Goal: Task Accomplishment & Management: Complete application form

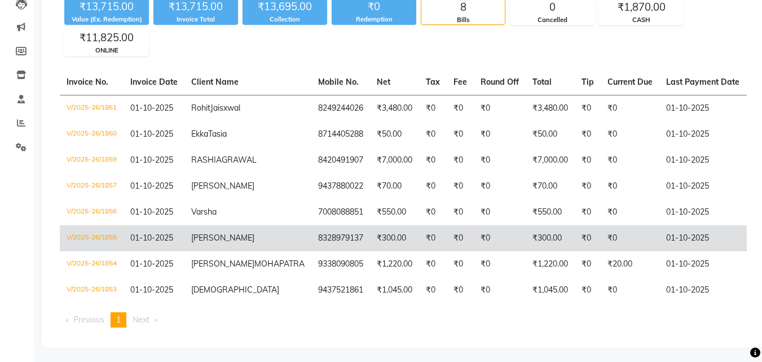
scroll to position [70, 0]
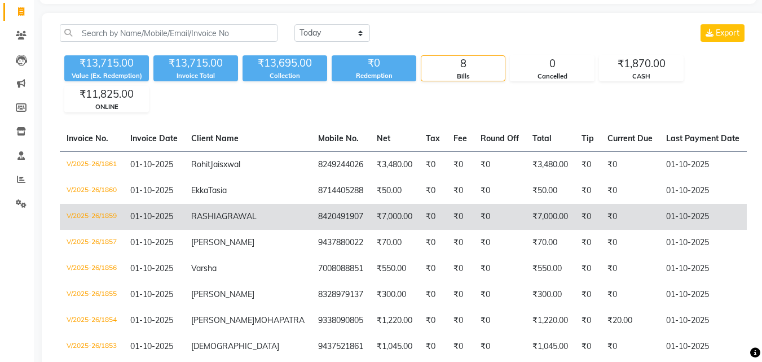
click at [311, 230] on td "8420491907" at bounding box center [340, 217] width 59 height 26
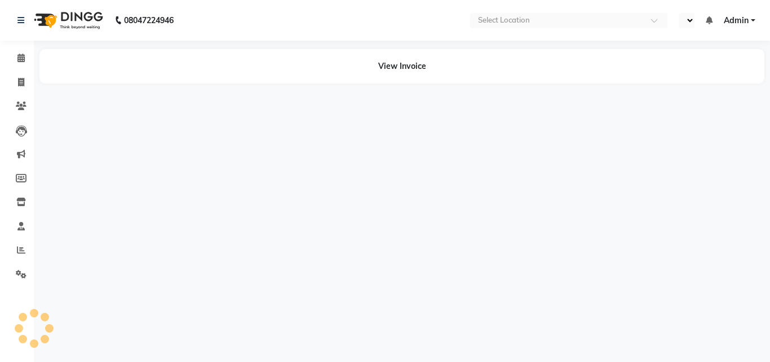
select select "en"
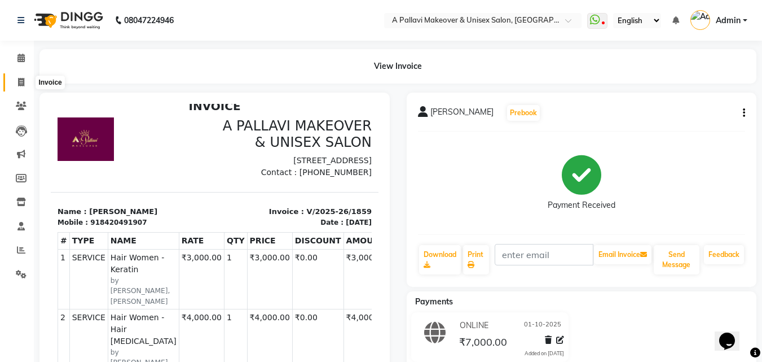
click at [22, 81] on icon at bounding box center [21, 82] width 6 height 8
select select "service"
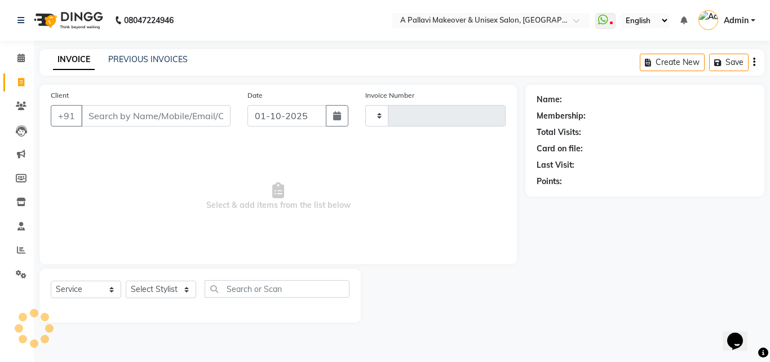
type input "1862"
select select "3573"
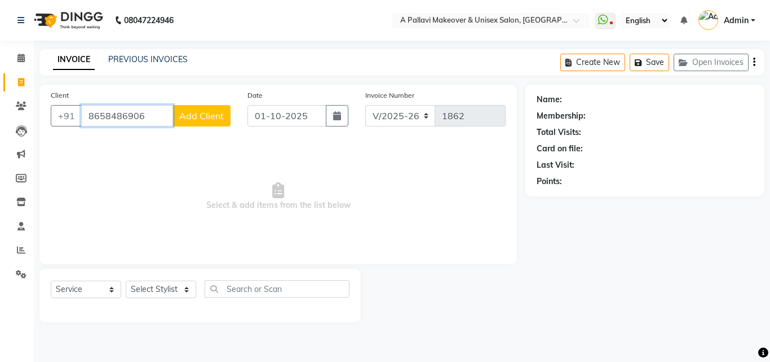
type input "8658486906"
click at [201, 112] on span "Add Client" at bounding box center [201, 115] width 45 height 11
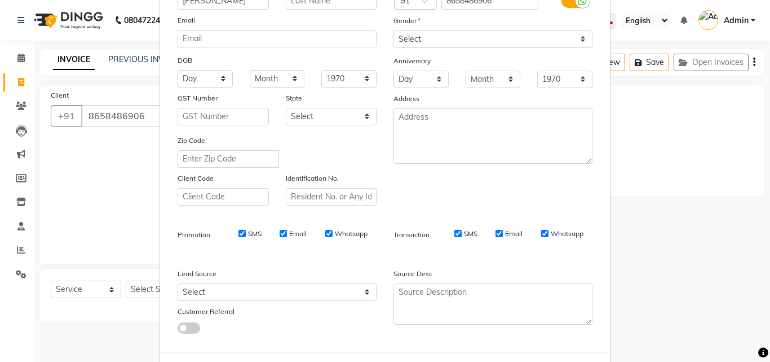
scroll to position [113, 0]
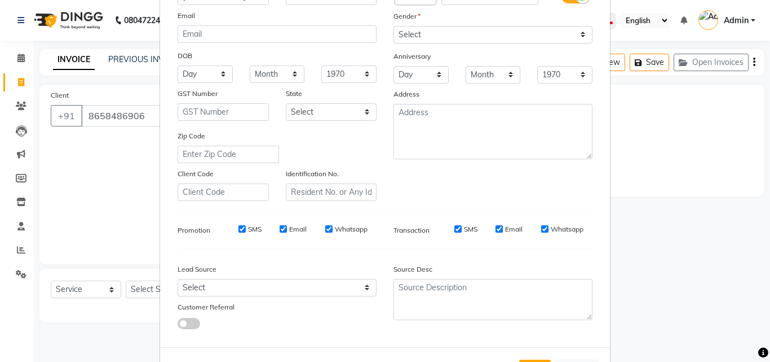
type input "[PERSON_NAME]"
click at [474, 35] on select "Select Male Female Other Prefer Not To Say" at bounding box center [493, 34] width 199 height 17
select select "female"
click at [394, 26] on select "Select Male Female Other Prefer Not To Say" at bounding box center [493, 34] width 199 height 17
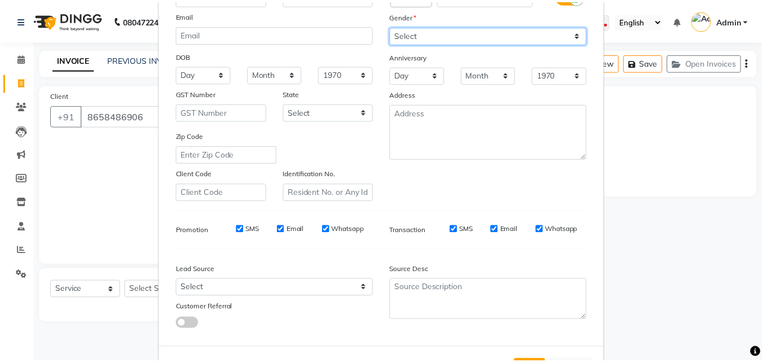
scroll to position [159, 0]
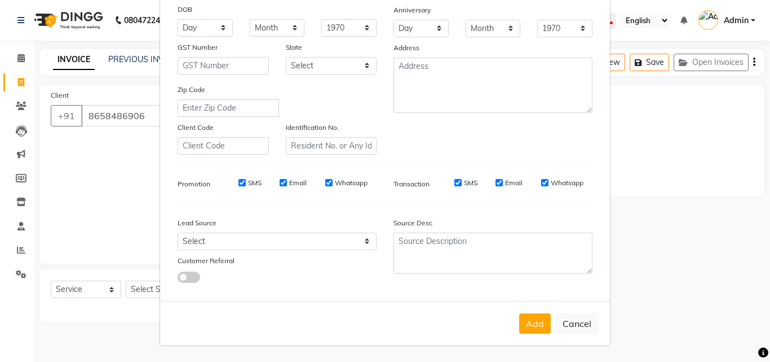
click at [530, 323] on button "Add" at bounding box center [535, 323] width 32 height 20
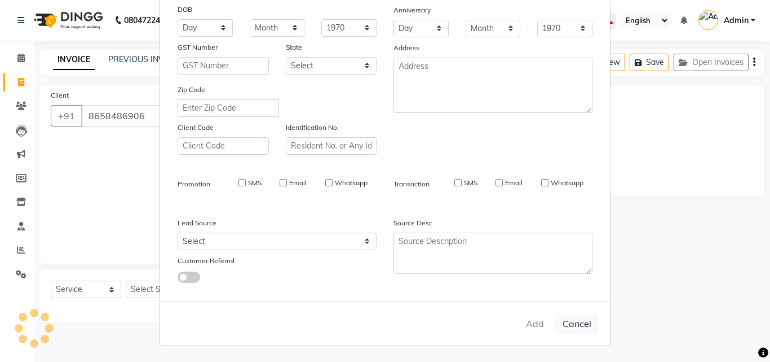
select select
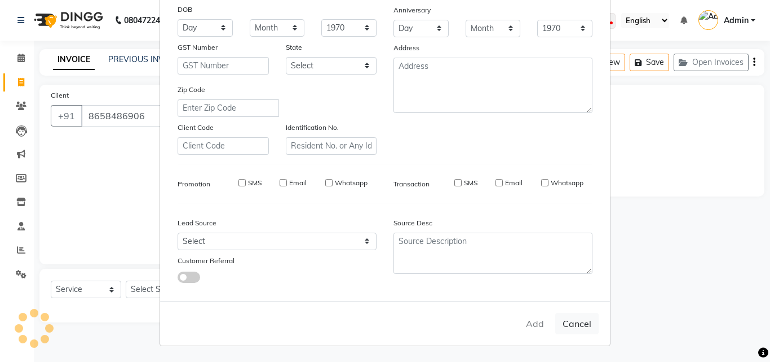
select select
checkbox input "false"
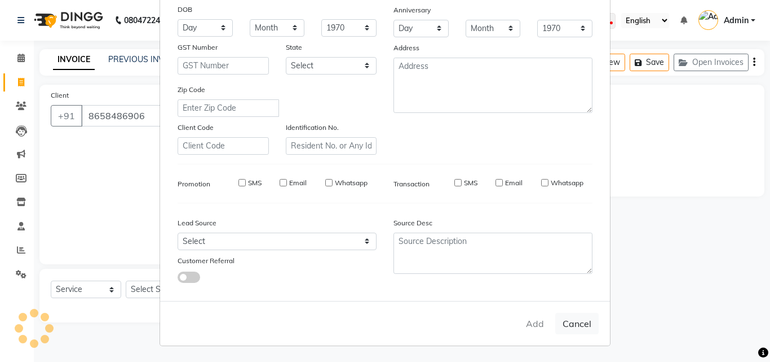
checkbox input "false"
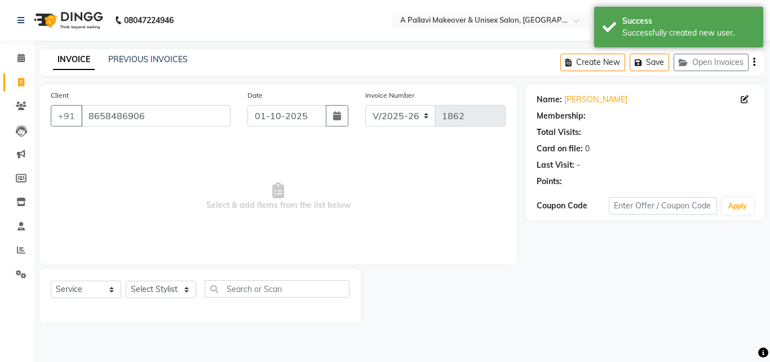
select select "1: Object"
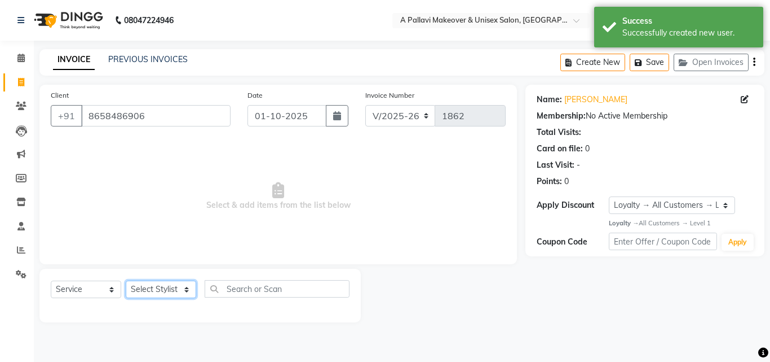
click at [153, 288] on select "Select Stylist [PERSON_NAME] A PALLAVI Archana [PERSON_NAME] [PERSON_NAME] [PER…" at bounding box center [161, 288] width 70 height 17
select select "54224"
click at [126, 280] on select "Select Stylist [PERSON_NAME] A PALLAVI Archana [PERSON_NAME] [PERSON_NAME] [PER…" at bounding box center [161, 288] width 70 height 17
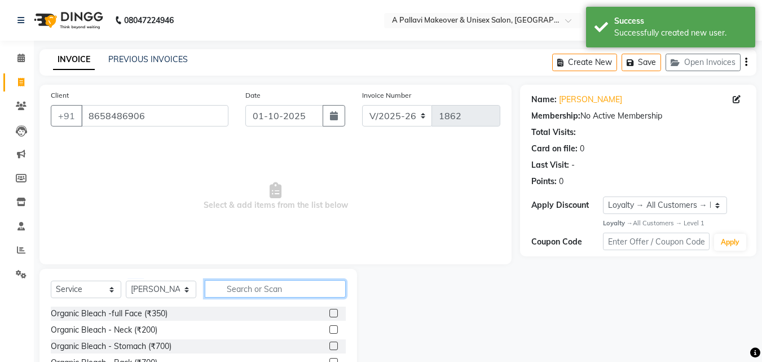
click at [250, 287] on input "text" at bounding box center [275, 288] width 141 height 17
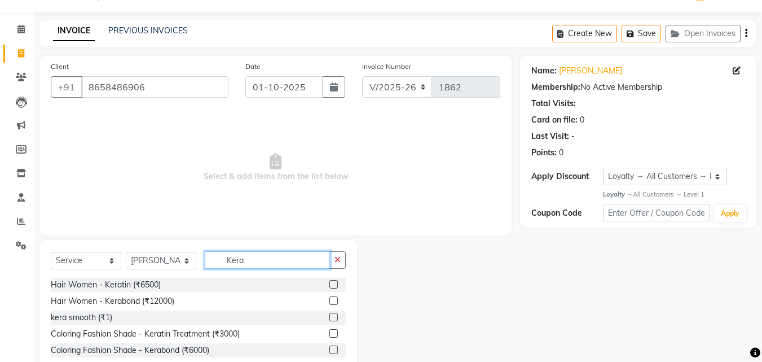
scroll to position [76, 0]
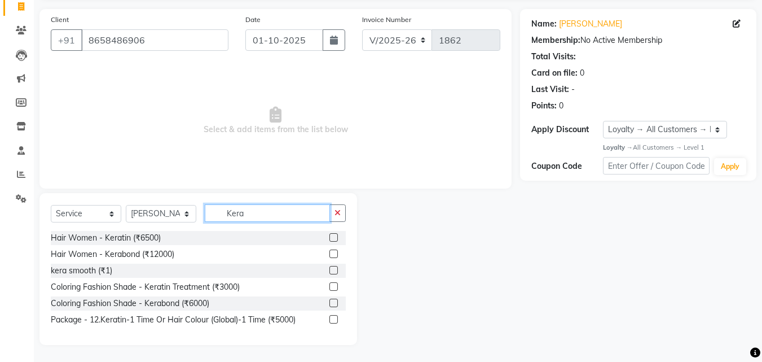
type input "Kera"
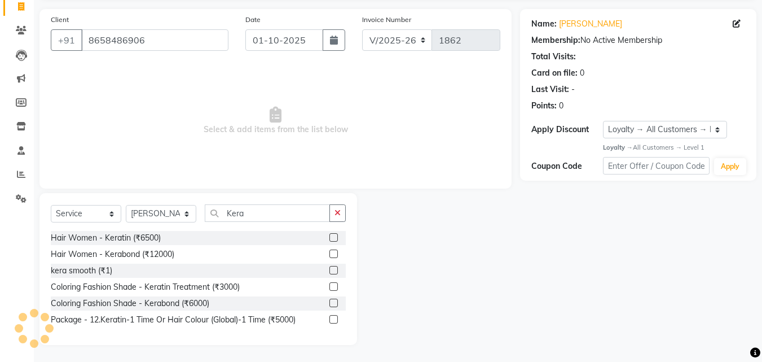
click at [336, 272] on label at bounding box center [333, 270] width 8 height 8
click at [336, 272] on input "checkbox" at bounding box center [332, 270] width 7 height 7
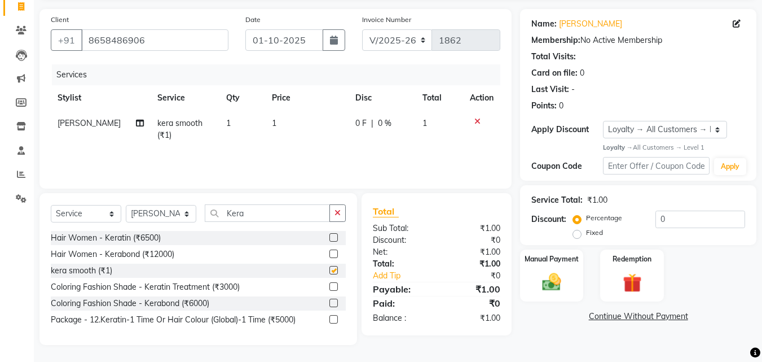
checkbox input "false"
click at [270, 122] on td "1" at bounding box center [306, 129] width 83 height 37
select select "54224"
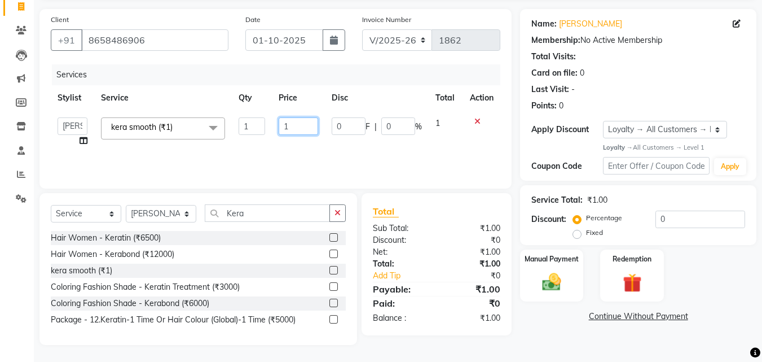
click at [289, 121] on input "1" at bounding box center [298, 125] width 39 height 17
type input "6000"
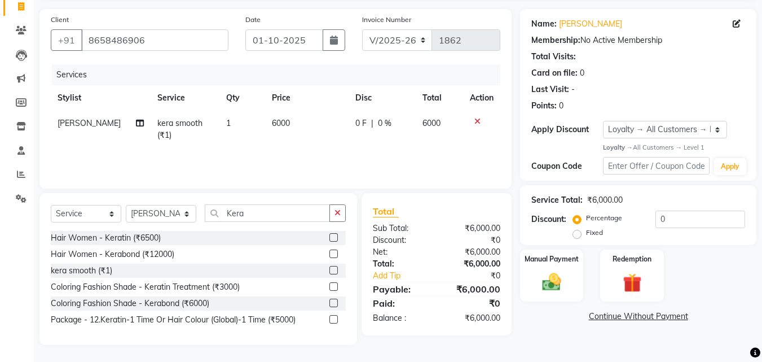
click at [86, 139] on td "BAPAN Split Commission" at bounding box center [101, 129] width 100 height 37
select select "54224"
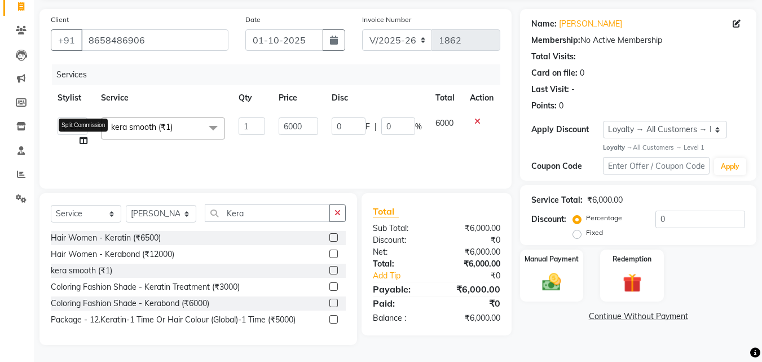
click at [83, 141] on icon at bounding box center [84, 140] width 8 height 8
select select "54224"
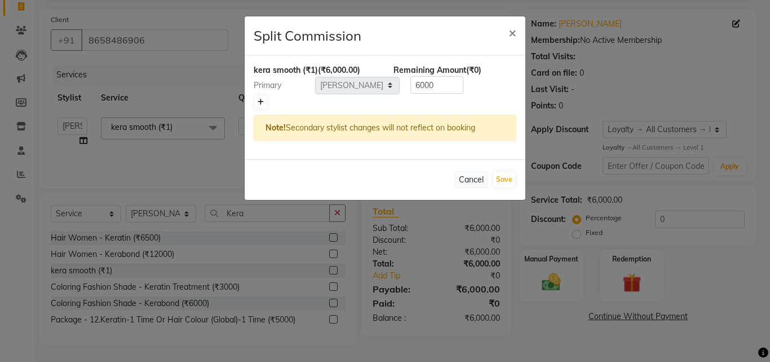
click at [261, 103] on icon at bounding box center [261, 102] width 6 height 7
type input "3000"
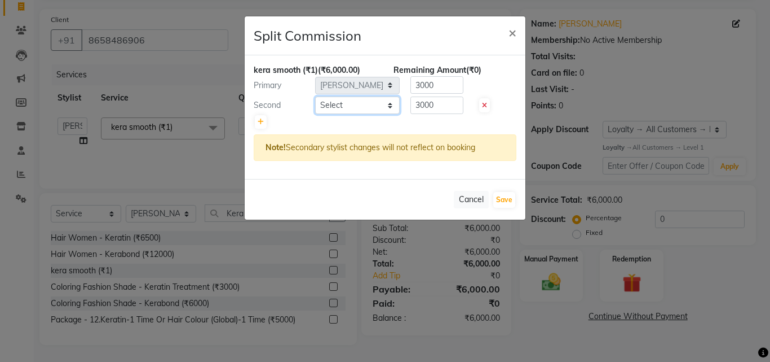
click at [357, 103] on select "Select Akansha A PALLAVI Archana BAPAN Gourav Namita NANDINI JOSHI Pratiksha Be…" at bounding box center [357, 104] width 85 height 17
select select "64442"
click at [315, 96] on select "Select Akansha A PALLAVI Archana BAPAN Gourav Namita NANDINI JOSHI Pratiksha Be…" at bounding box center [357, 104] width 85 height 17
click at [501, 201] on button "Save" at bounding box center [504, 200] width 22 height 16
select select "Select"
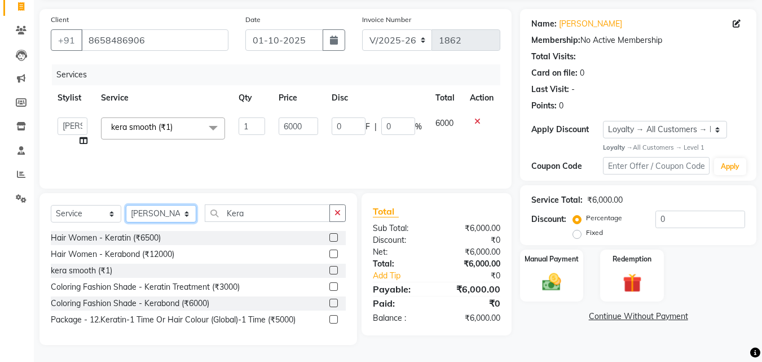
click at [187, 215] on select "Select Stylist [PERSON_NAME] A PALLAVI Archana [PERSON_NAME] [PERSON_NAME] [PER…" at bounding box center [161, 213] width 70 height 17
click at [126, 205] on select "Select Stylist [PERSON_NAME] A PALLAVI Archana [PERSON_NAME] [PERSON_NAME] [PER…" at bounding box center [161, 213] width 70 height 17
click at [337, 215] on icon "button" at bounding box center [337, 213] width 6 height 8
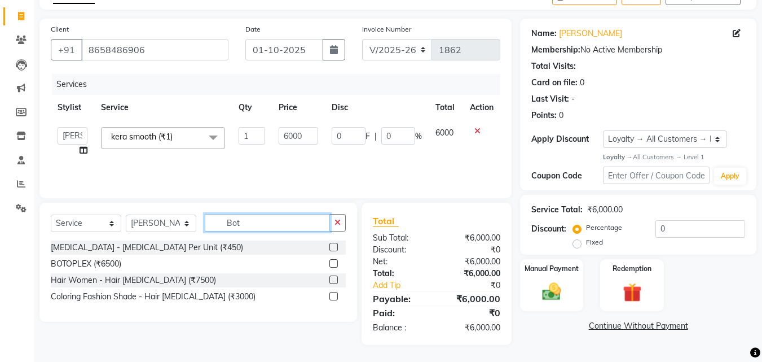
scroll to position [66, 0]
type input "Boto"
click at [336, 280] on label at bounding box center [333, 279] width 8 height 8
click at [336, 280] on input "checkbox" at bounding box center [332, 279] width 7 height 7
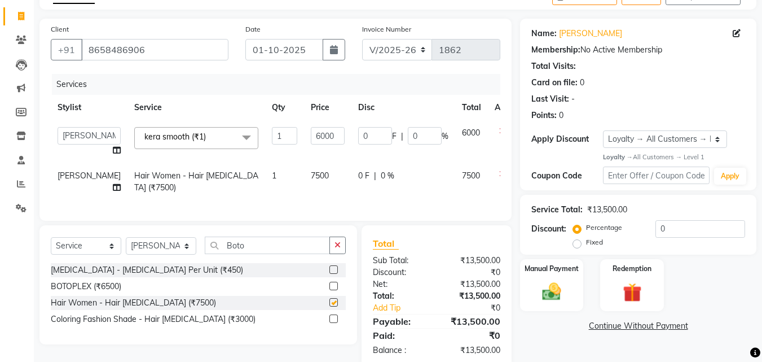
checkbox input "false"
click at [311, 175] on span "7500" at bounding box center [320, 175] width 18 height 10
select select "54224"
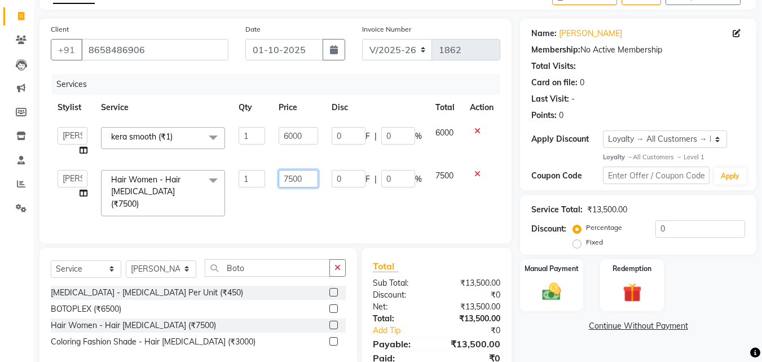
click at [290, 177] on input "7500" at bounding box center [298, 178] width 39 height 17
type input "5000"
click at [289, 202] on div "Services Stylist Service Qty Price Disc Total Action Akansha A PALLAVI Archana …" at bounding box center [276, 153] width 450 height 158
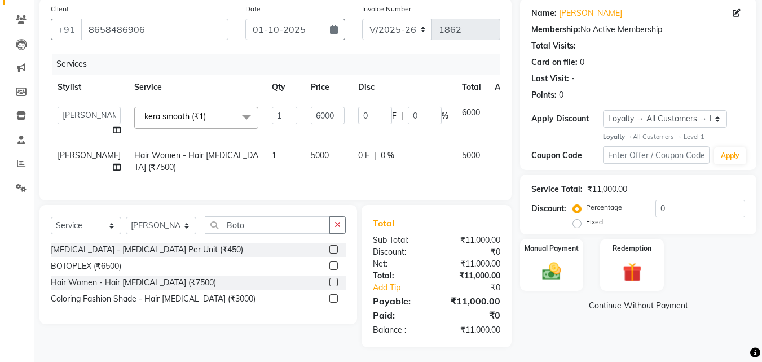
scroll to position [97, 0]
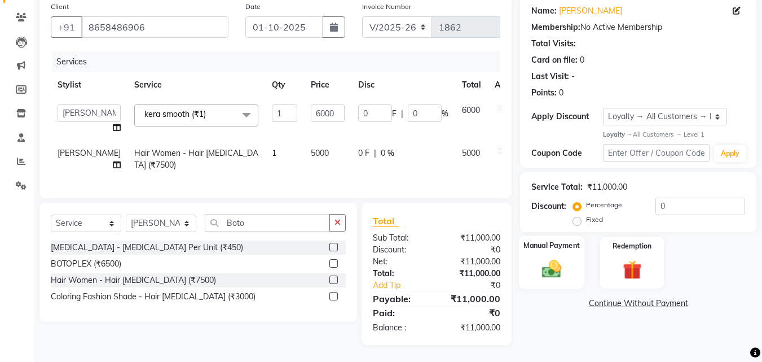
click at [547, 258] on img at bounding box center [552, 269] width 32 height 23
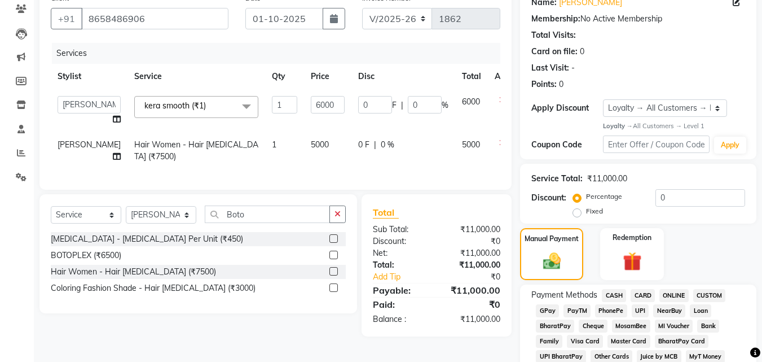
click at [672, 296] on span "ONLINE" at bounding box center [673, 295] width 29 height 13
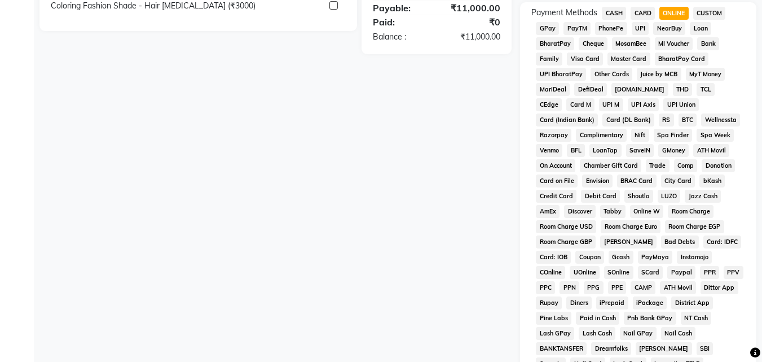
scroll to position [537, 0]
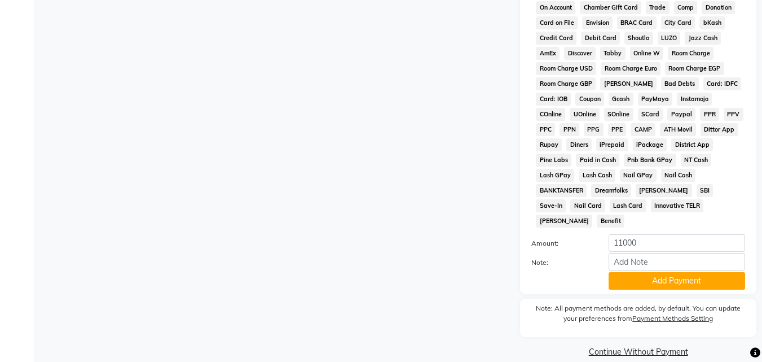
click at [653, 274] on div "Payment Methods CASH CARD ONLINE CUSTOM GPay PayTM PhonePe UPI NearBuy Loan Bha…" at bounding box center [638, 69] width 236 height 450
click at [651, 272] on button "Add Payment" at bounding box center [677, 280] width 136 height 17
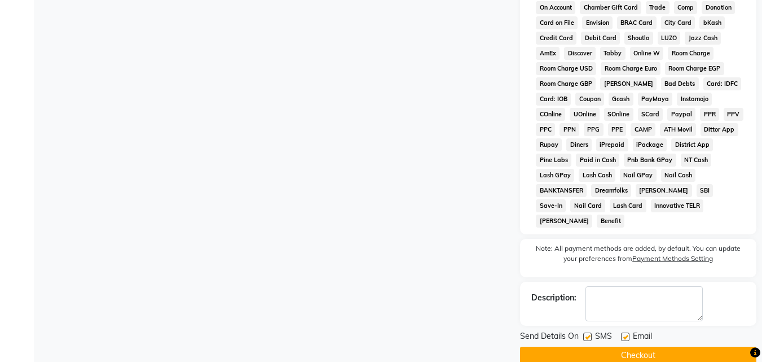
click at [651, 346] on button "Checkout" at bounding box center [638, 354] width 236 height 17
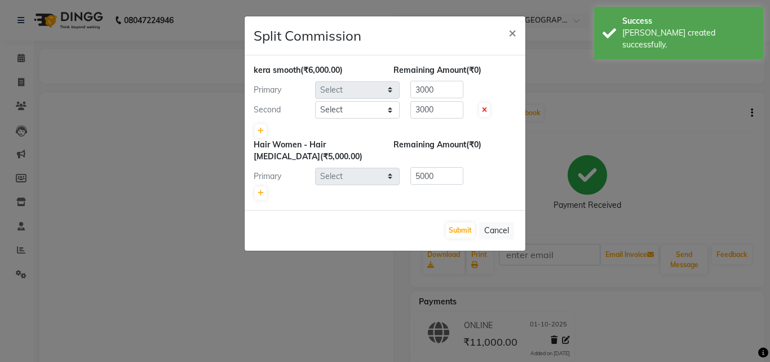
select select "54224"
select select "64442"
select select "54224"
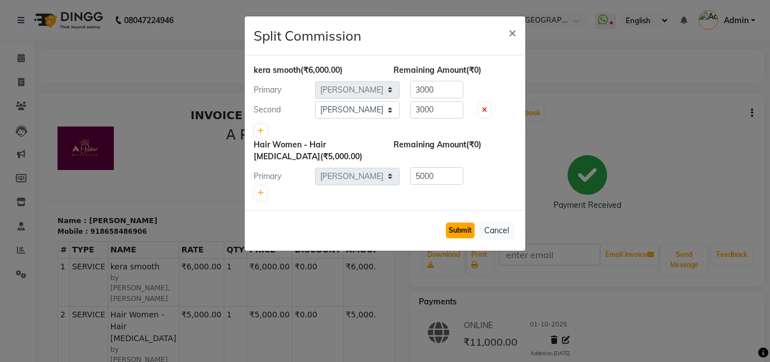
click at [461, 231] on button "Submit" at bounding box center [460, 230] width 29 height 16
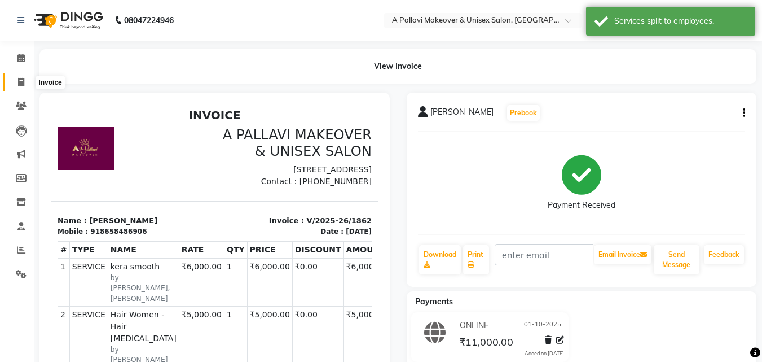
click at [20, 86] on span at bounding box center [21, 82] width 20 height 13
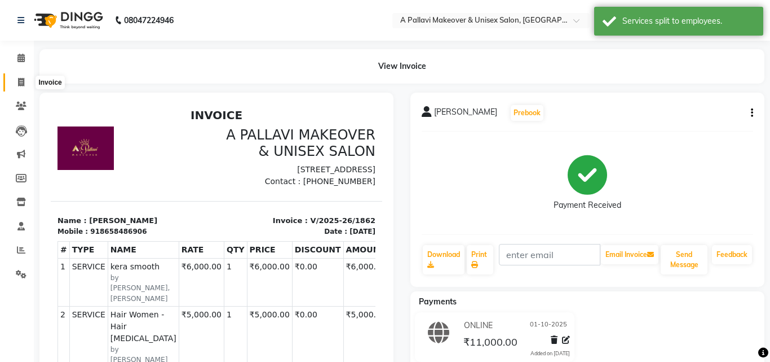
select select "3573"
select select "service"
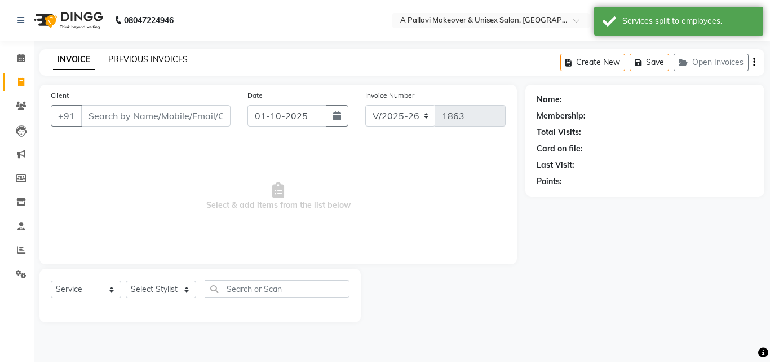
click at [157, 54] on link "PREVIOUS INVOICES" at bounding box center [148, 59] width 80 height 10
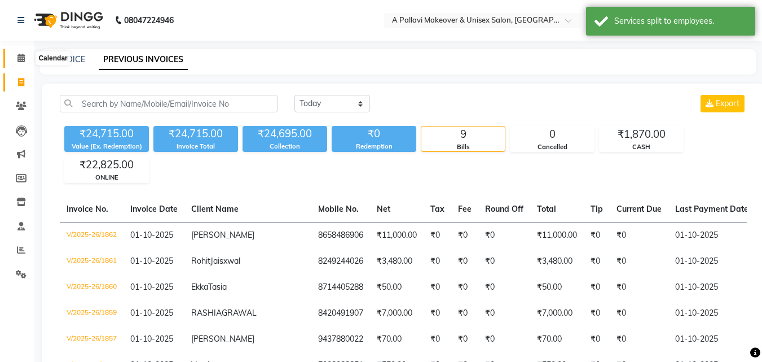
click at [20, 60] on icon at bounding box center [20, 58] width 7 height 8
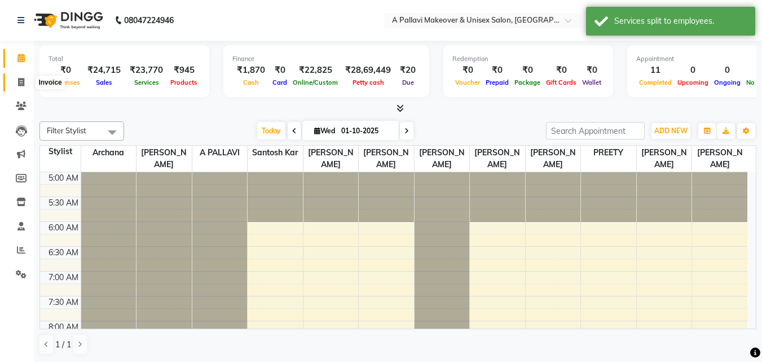
click at [19, 80] on icon at bounding box center [21, 82] width 6 height 8
select select "service"
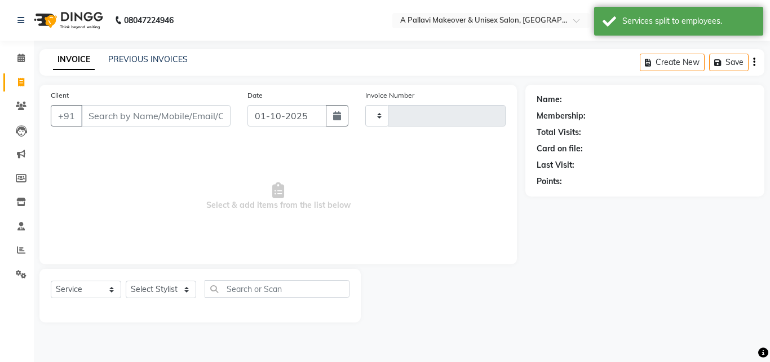
type input "1863"
select select "3573"
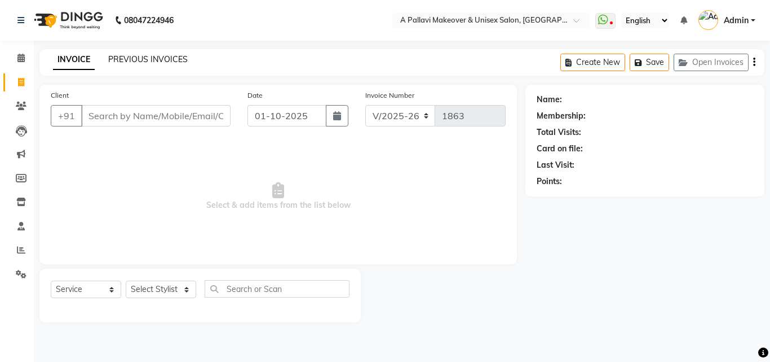
click at [154, 59] on link "PREVIOUS INVOICES" at bounding box center [148, 59] width 80 height 10
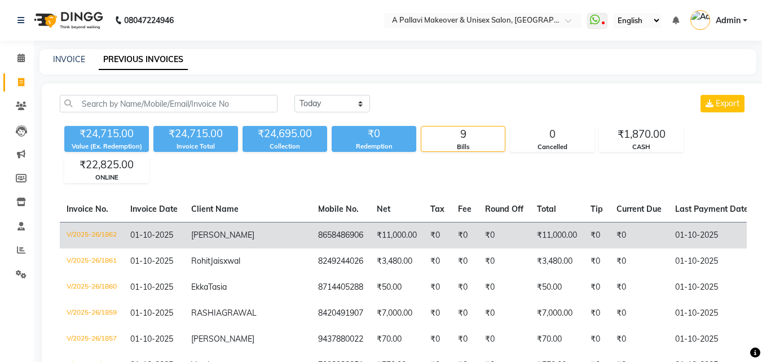
click at [311, 243] on td "8658486906" at bounding box center [340, 235] width 59 height 27
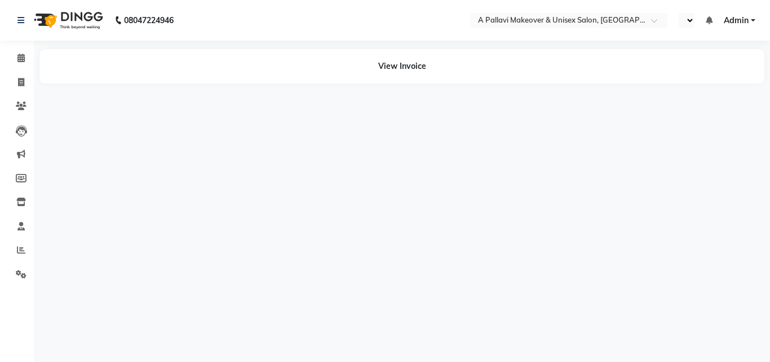
select select "en"
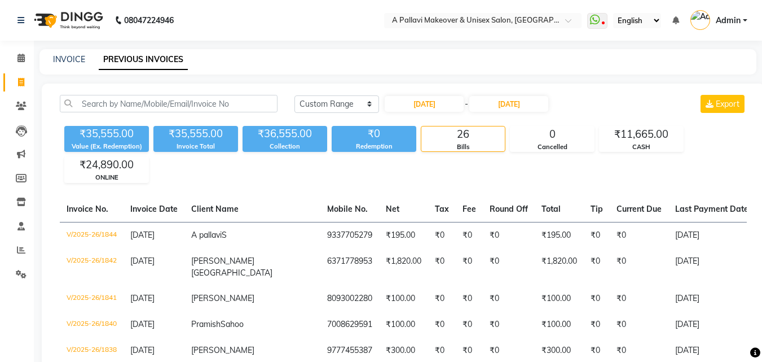
click at [73, 56] on link "INVOICE" at bounding box center [69, 59] width 32 height 10
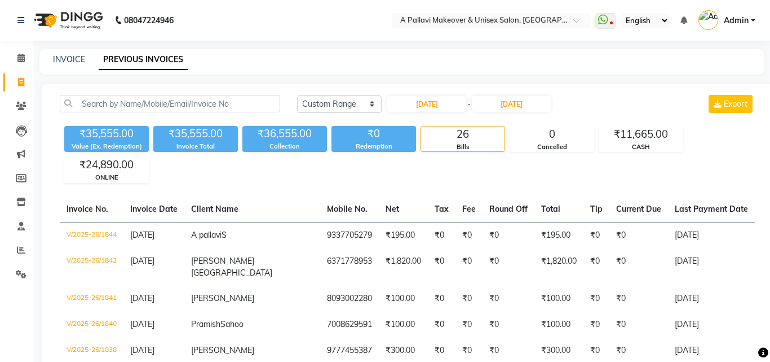
select select "service"
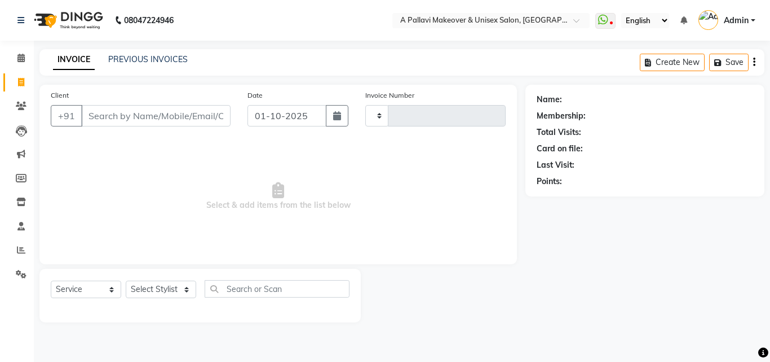
type input "1863"
select select "3573"
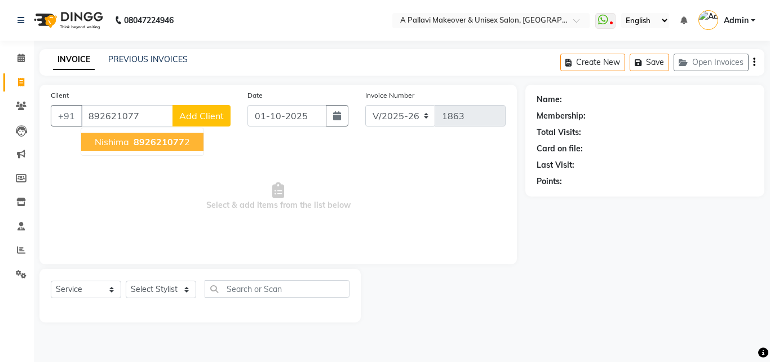
click at [152, 140] on span "892621077" at bounding box center [159, 141] width 51 height 11
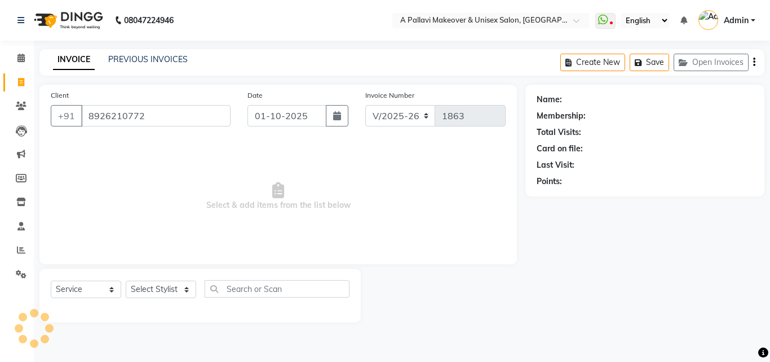
type input "8926210772"
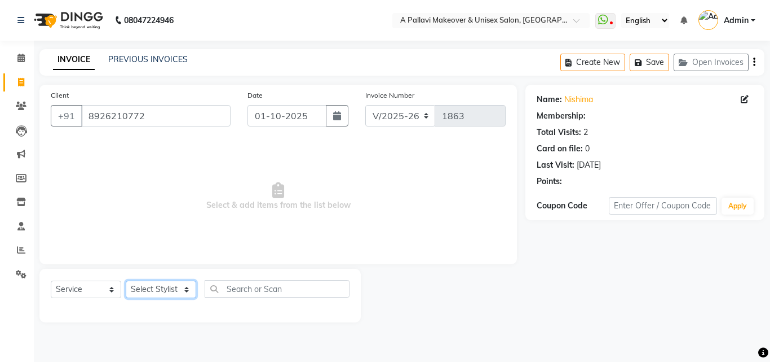
click at [173, 289] on select "Select Stylist [PERSON_NAME] A PALLAVI Archana [PERSON_NAME] [PERSON_NAME] [PER…" at bounding box center [161, 288] width 70 height 17
select select "54224"
click at [126, 280] on select "Select Stylist [PERSON_NAME] A PALLAVI Archana [PERSON_NAME] [PERSON_NAME] [PER…" at bounding box center [161, 288] width 70 height 17
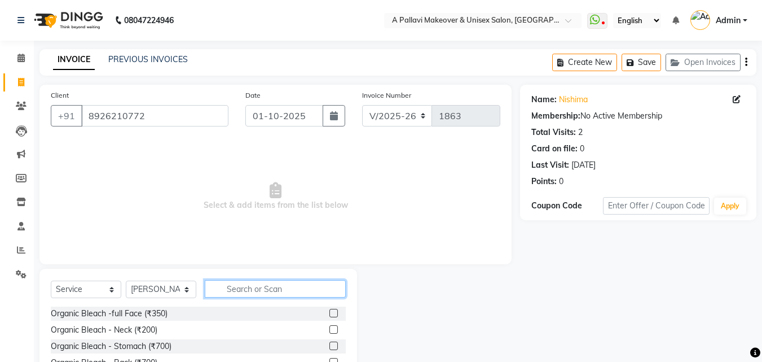
click at [244, 288] on input "text" at bounding box center [275, 288] width 141 height 17
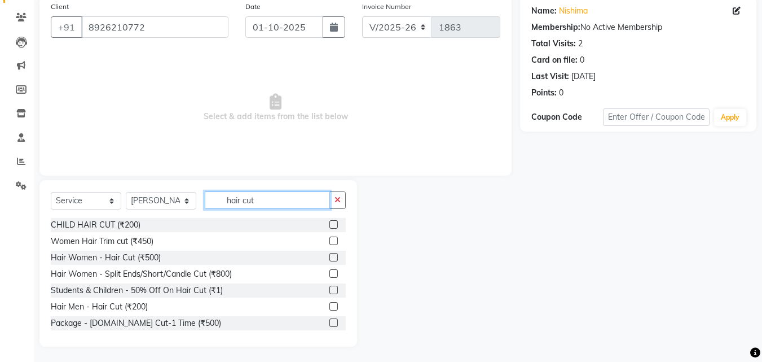
scroll to position [90, 0]
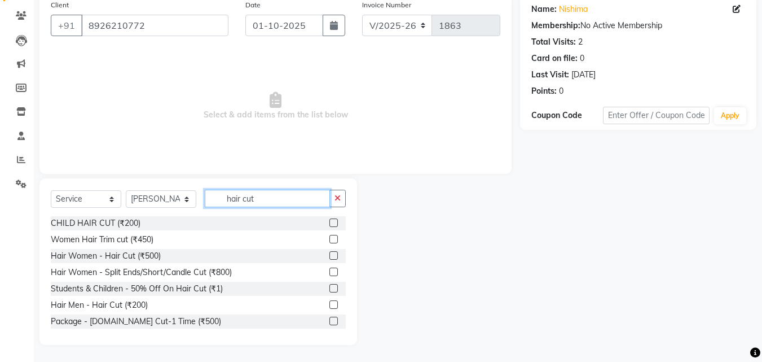
type input "hair cut"
click at [329, 305] on label at bounding box center [333, 304] width 8 height 8
click at [329, 305] on input "checkbox" at bounding box center [332, 304] width 7 height 7
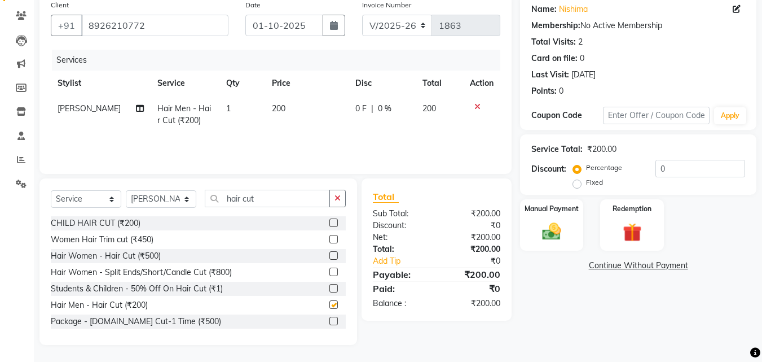
checkbox input "false"
click at [329, 254] on label at bounding box center [333, 255] width 8 height 8
click at [329, 254] on input "checkbox" at bounding box center [332, 255] width 7 height 7
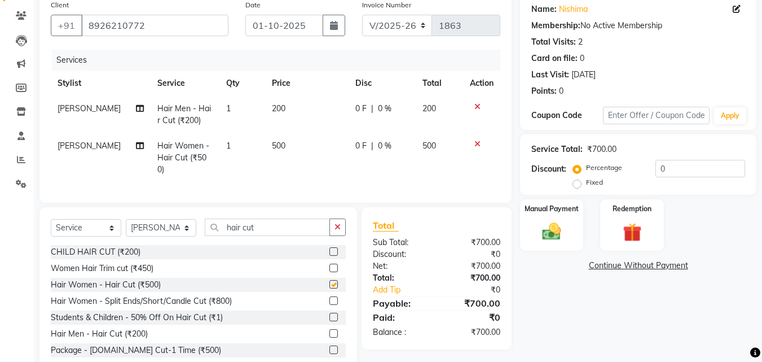
checkbox input "false"
click at [474, 105] on icon at bounding box center [477, 107] width 6 height 8
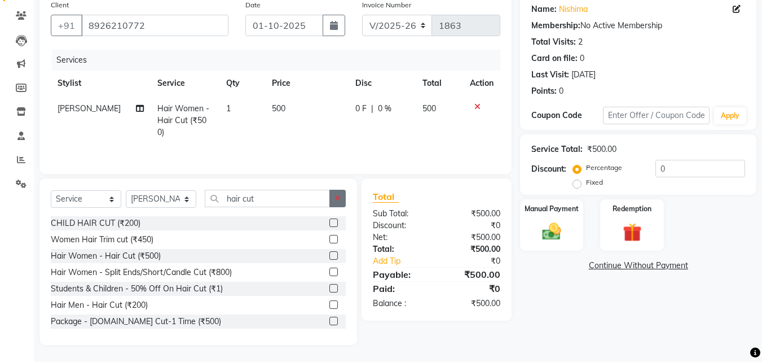
click at [337, 199] on icon "button" at bounding box center [337, 198] width 6 height 8
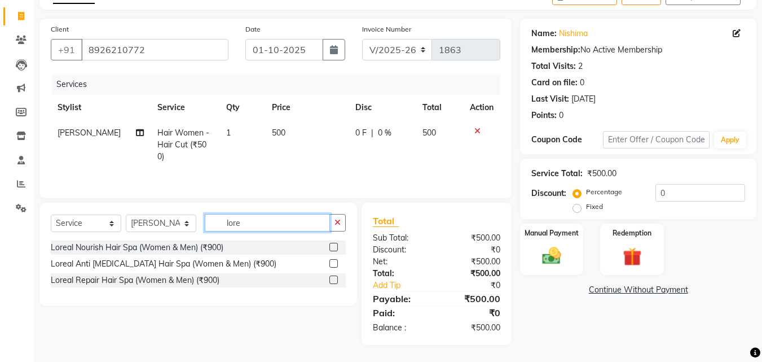
scroll to position [66, 0]
type input "loreal hair spa"
click at [335, 245] on label at bounding box center [333, 247] width 8 height 8
click at [335, 245] on input "checkbox" at bounding box center [332, 247] width 7 height 7
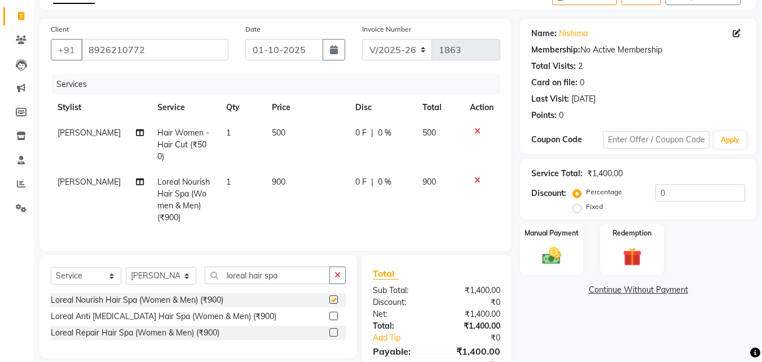
checkbox input "false"
click at [272, 177] on span "900" at bounding box center [279, 182] width 14 height 10
select select "54224"
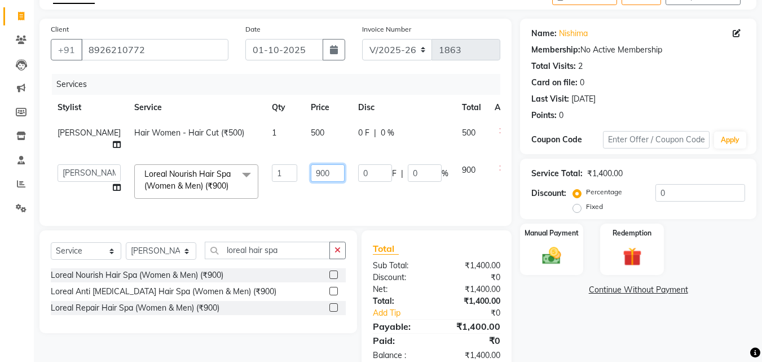
click at [311, 173] on input "900" at bounding box center [328, 172] width 34 height 17
type input "1500"
click at [304, 197] on td "1500" at bounding box center [327, 181] width 47 height 48
select select "54224"
click at [182, 259] on select "Select Stylist [PERSON_NAME] A PALLAVI Archana [PERSON_NAME] [PERSON_NAME] [PER…" at bounding box center [161, 250] width 70 height 17
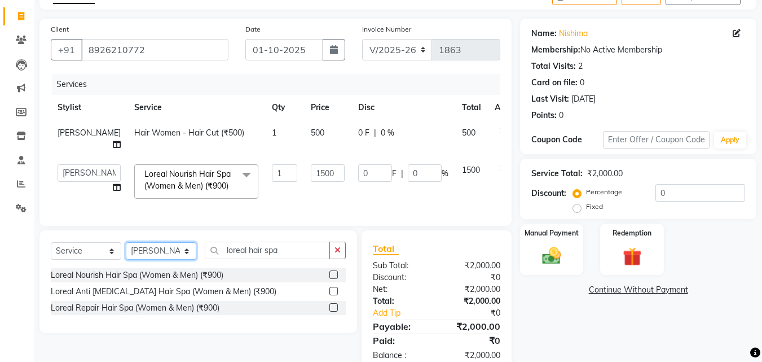
select select "64442"
click at [126, 250] on select "Select Stylist [PERSON_NAME] A PALLAVI Archana [PERSON_NAME] [PERSON_NAME] [PER…" at bounding box center [161, 250] width 70 height 17
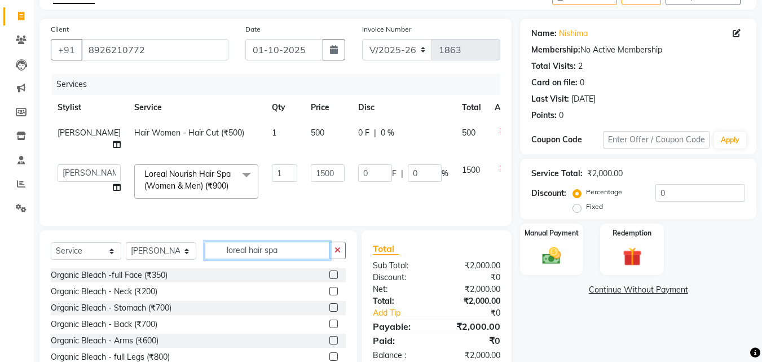
click at [235, 259] on input "loreal hair spa" at bounding box center [267, 249] width 125 height 17
click at [337, 254] on icon "button" at bounding box center [337, 250] width 6 height 8
type input "thread"
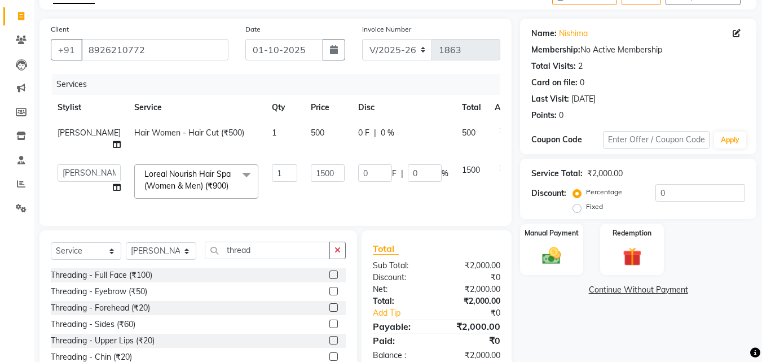
click at [329, 344] on label at bounding box center [333, 340] width 8 height 8
click at [329, 344] on input "checkbox" at bounding box center [332, 340] width 7 height 7
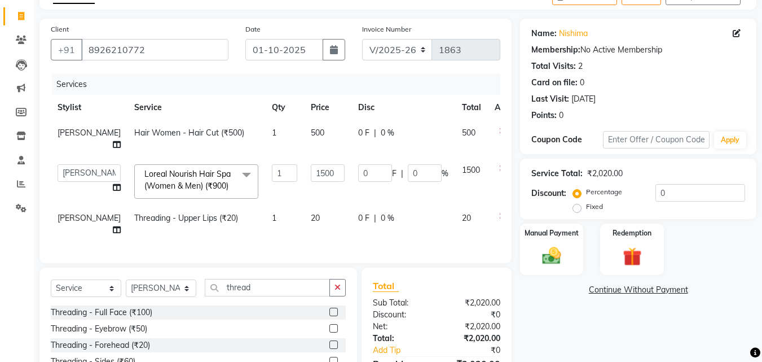
checkbox input "false"
click at [343, 296] on button "button" at bounding box center [337, 287] width 16 height 17
click at [156, 296] on select "Select Stylist [PERSON_NAME] A PALLAVI Archana [PERSON_NAME] [PERSON_NAME] [PER…" at bounding box center [161, 287] width 70 height 17
select select "19462"
click at [126, 288] on select "Select Stylist [PERSON_NAME] A PALLAVI Archana [PERSON_NAME] [PERSON_NAME] [PER…" at bounding box center [161, 287] width 70 height 17
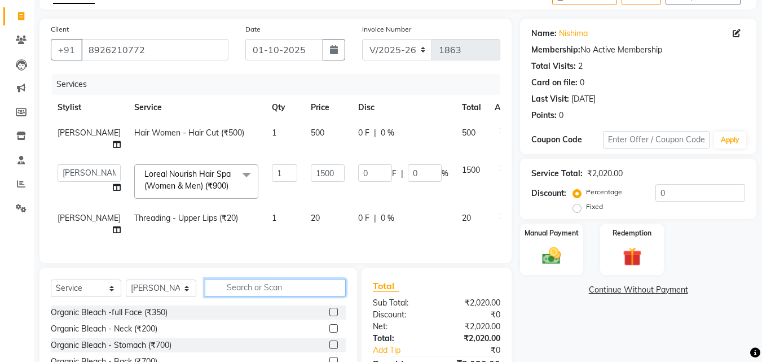
click at [230, 290] on input "text" at bounding box center [275, 287] width 141 height 17
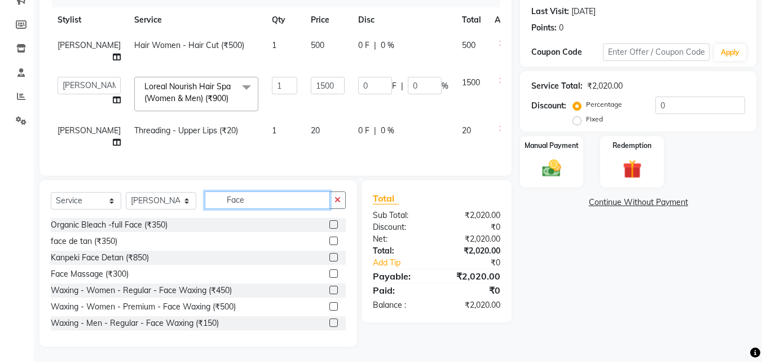
scroll to position [164, 0]
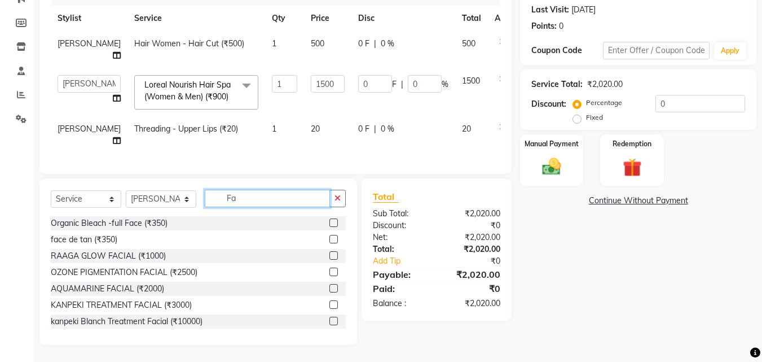
type input "F"
type input "R"
type input "F"
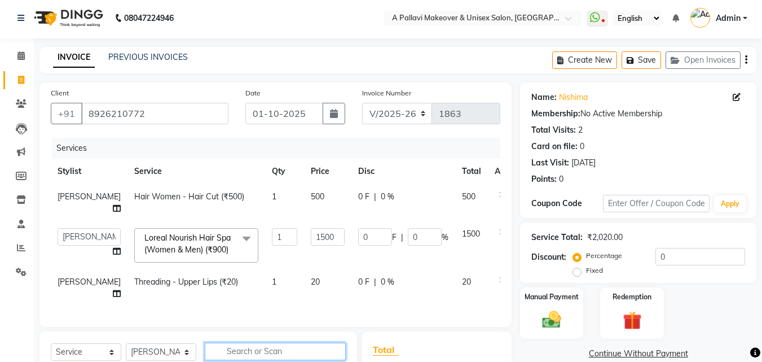
scroll to position [0, 0]
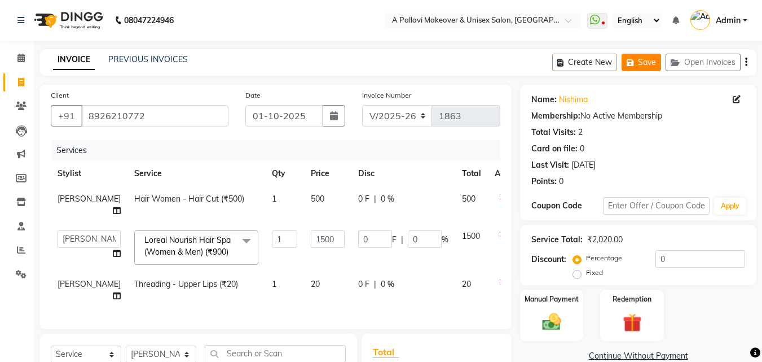
click at [654, 62] on button "Save" at bounding box center [641, 62] width 39 height 17
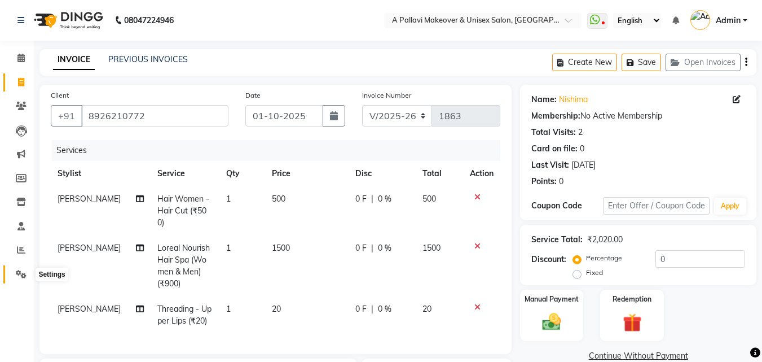
click at [17, 272] on icon at bounding box center [21, 274] width 11 height 8
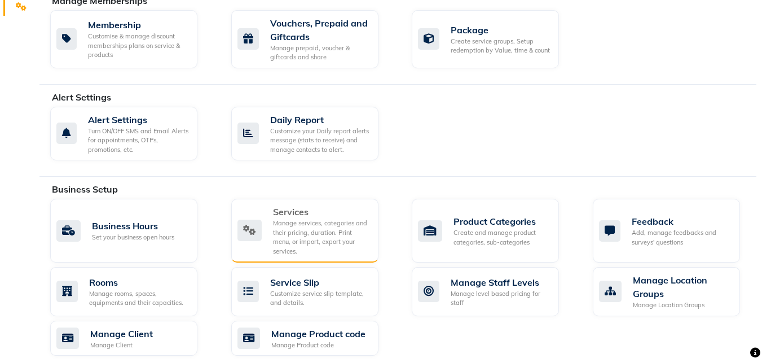
scroll to position [282, 0]
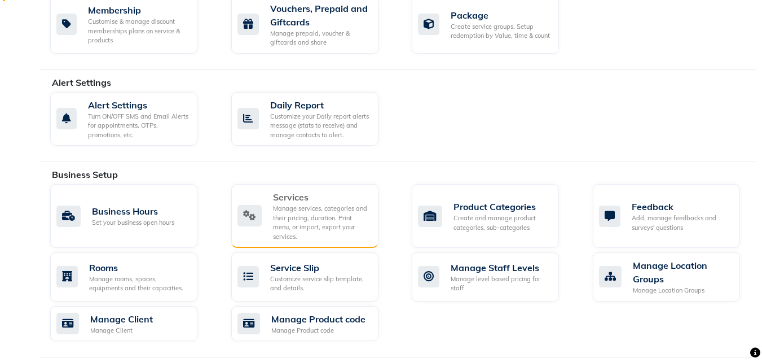
click at [284, 205] on div "Manage services, categories and their pricing, duration. Print menu, or import,…" at bounding box center [321, 222] width 96 height 37
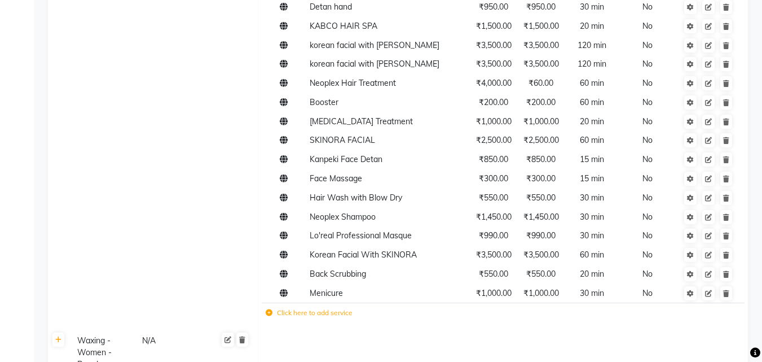
scroll to position [1184, 0]
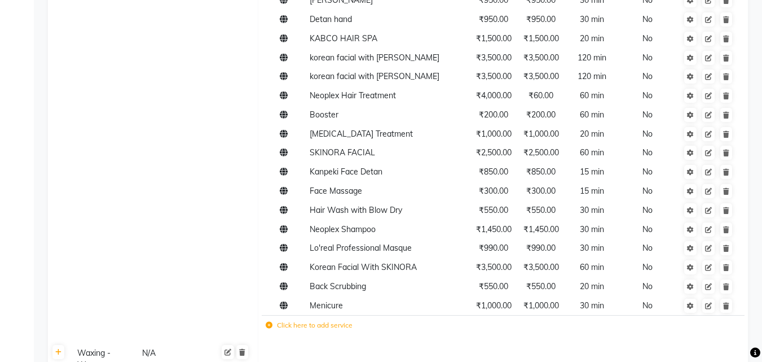
click at [299, 323] on label "Click here to add service" at bounding box center [309, 325] width 87 height 10
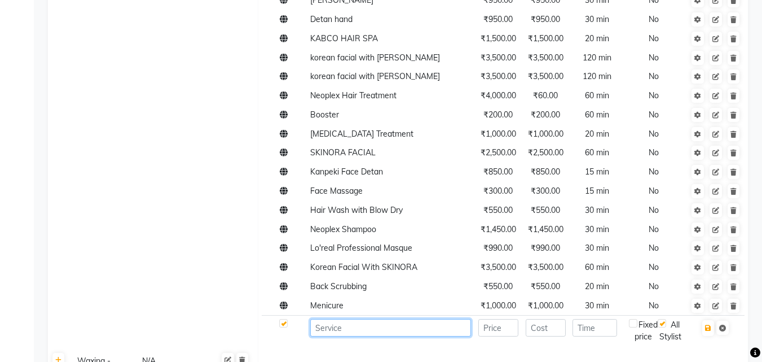
click at [338, 327] on input at bounding box center [390, 327] width 161 height 17
type input "Raga Face Wash"
click at [505, 330] on input "number" at bounding box center [498, 327] width 40 height 17
type input "300"
click at [539, 329] on input "number" at bounding box center [546, 327] width 40 height 17
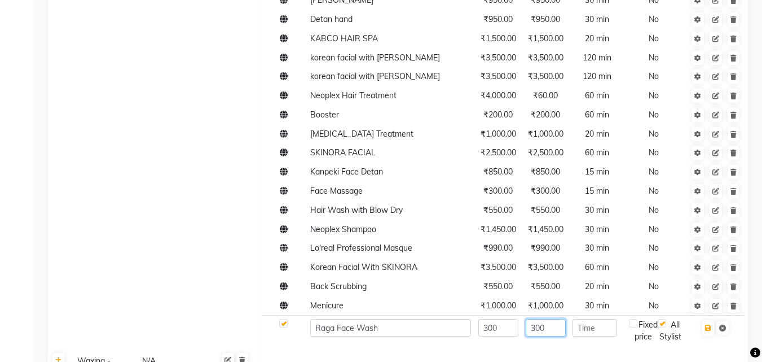
type input "300"
click at [586, 328] on input "number" at bounding box center [594, 327] width 44 height 17
type input "20"
click at [711, 332] on button "button" at bounding box center [708, 328] width 12 height 16
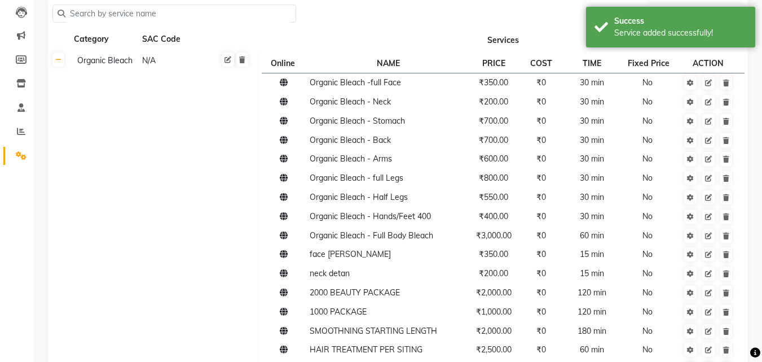
scroll to position [0, 0]
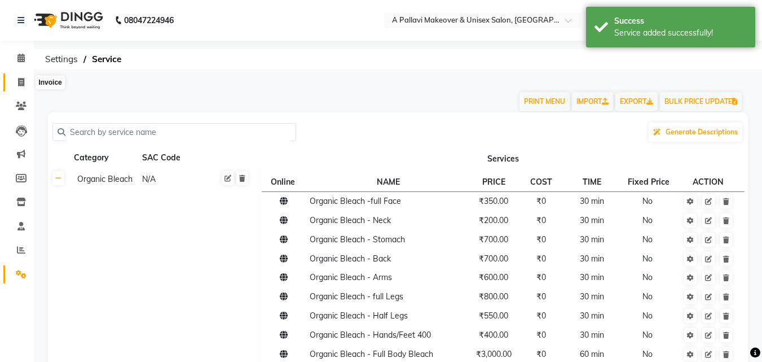
click at [19, 83] on icon at bounding box center [21, 82] width 6 height 8
select select "service"
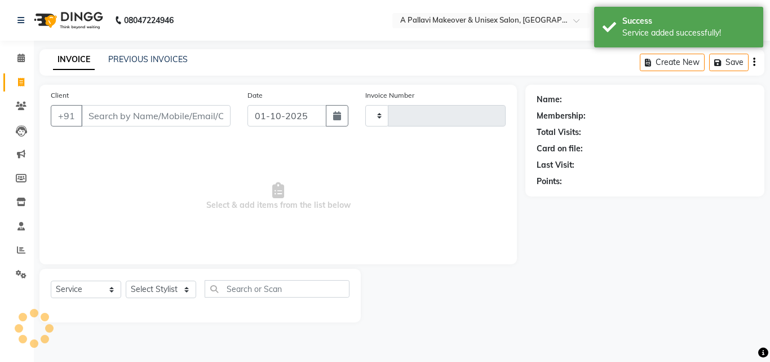
type input "1863"
select select "3573"
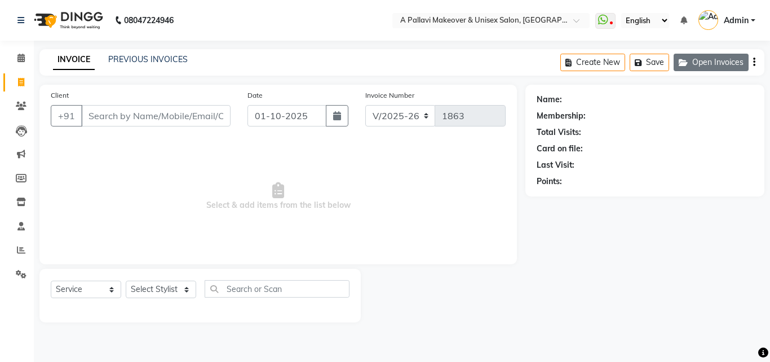
click at [697, 58] on button "Open Invoices" at bounding box center [711, 62] width 75 height 17
click at [715, 59] on button "Open Invoices" at bounding box center [711, 62] width 75 height 17
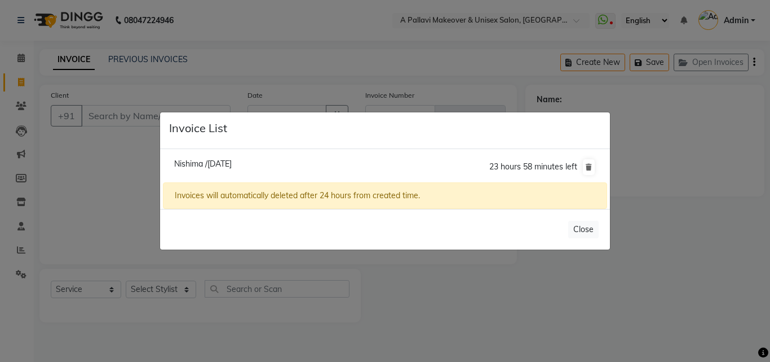
click at [232, 161] on span "Nishima /[DATE]" at bounding box center [203, 163] width 58 height 10
type input "8926210772"
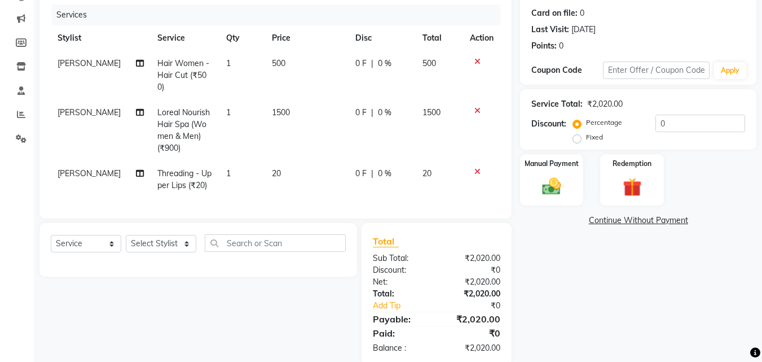
scroll to position [152, 0]
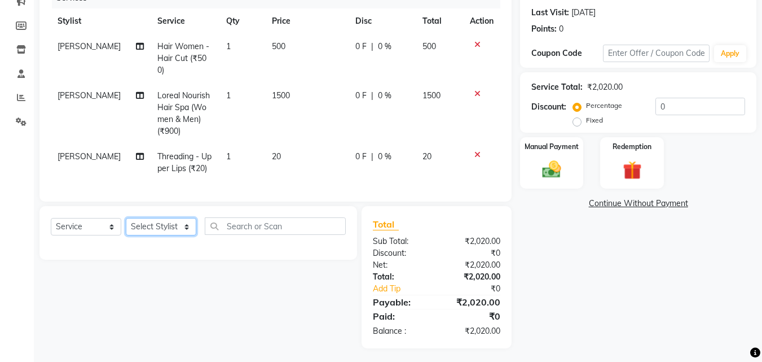
click at [182, 223] on select "Select Stylist [PERSON_NAME] A PALLAVI Archana [PERSON_NAME] [PERSON_NAME] [PER…" at bounding box center [161, 226] width 70 height 17
select select "64341"
click at [126, 218] on select "Select Stylist [PERSON_NAME] A PALLAVI Archana [PERSON_NAME] [PERSON_NAME] [PER…" at bounding box center [161, 226] width 70 height 17
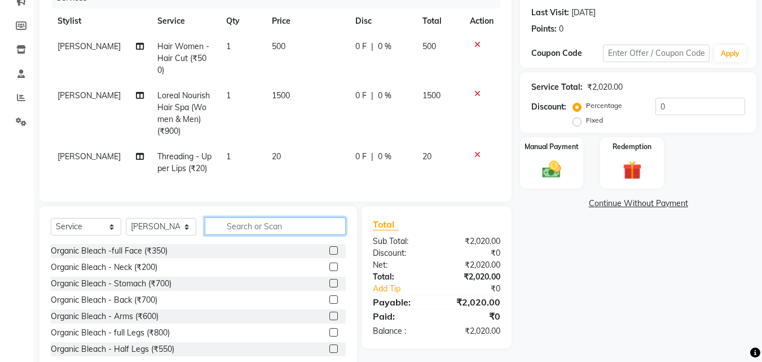
click at [257, 222] on input "text" at bounding box center [275, 225] width 141 height 17
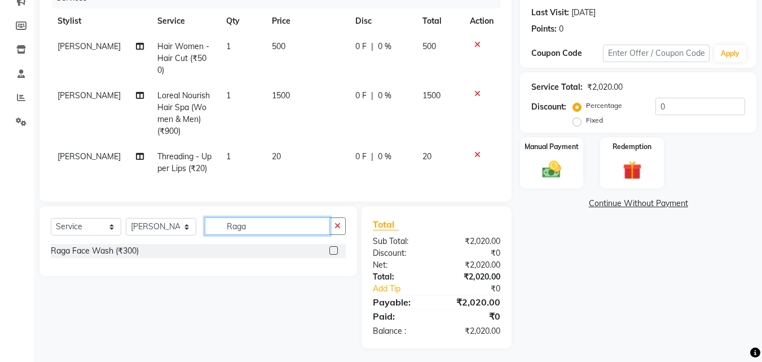
type input "Raga"
click at [333, 248] on label at bounding box center [333, 250] width 8 height 8
click at [333, 248] on input "checkbox" at bounding box center [332, 250] width 7 height 7
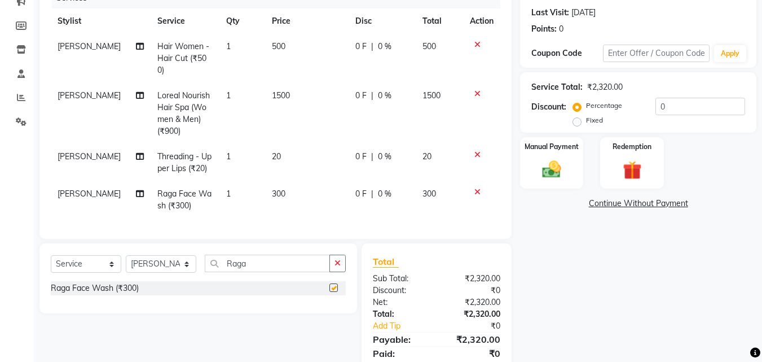
checkbox input "false"
click at [275, 188] on span "300" at bounding box center [279, 193] width 14 height 10
select select "64341"
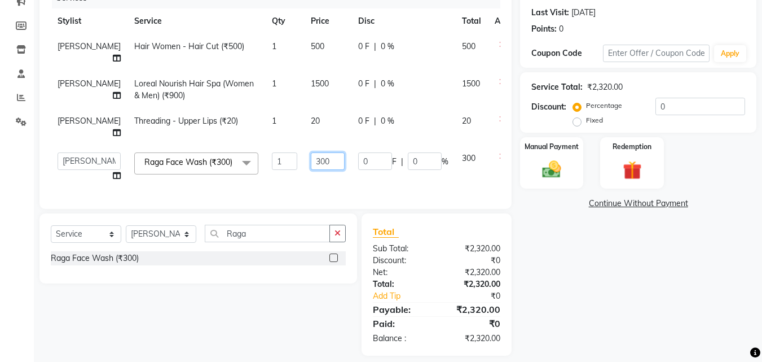
click at [311, 160] on input "300" at bounding box center [328, 160] width 34 height 17
type input "3"
type input "205"
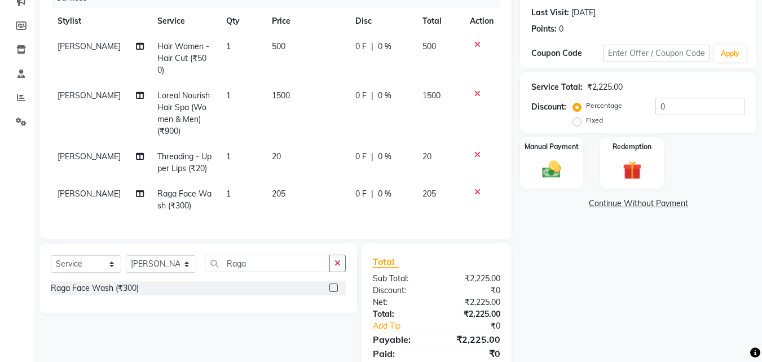
click at [296, 184] on td "205" at bounding box center [306, 199] width 83 height 37
select select "64341"
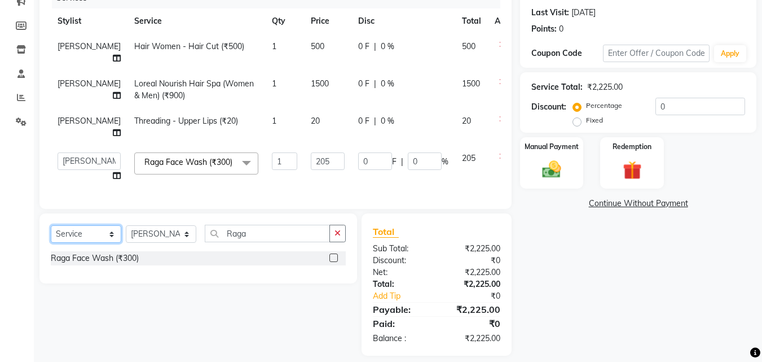
click at [108, 243] on select "Select Service Product Membership Package Voucher Prepaid Gift Card" at bounding box center [86, 233] width 70 height 17
select select "product"
click at [51, 239] on select "Select Service Product Membership Package Voucher Prepaid Gift Card" at bounding box center [86, 233] width 70 height 17
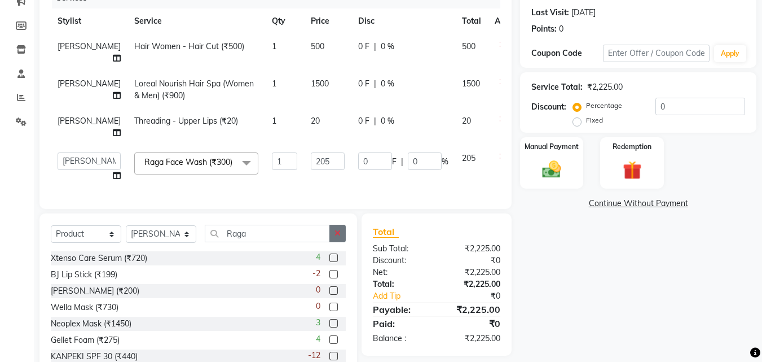
click at [345, 242] on button "button" at bounding box center [337, 232] width 16 height 17
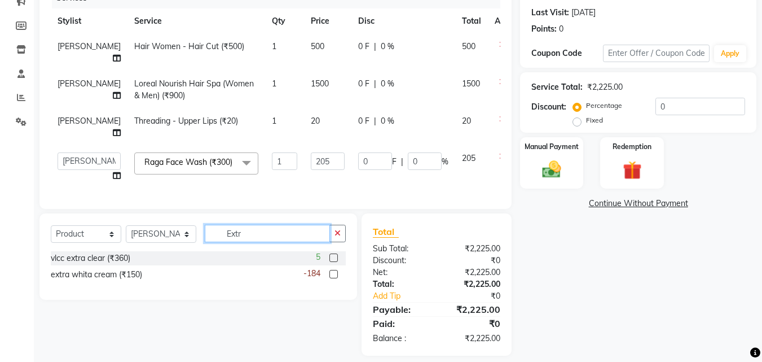
type input "Extr"
click at [333, 278] on label at bounding box center [333, 274] width 8 height 8
click at [333, 278] on input "checkbox" at bounding box center [332, 274] width 7 height 7
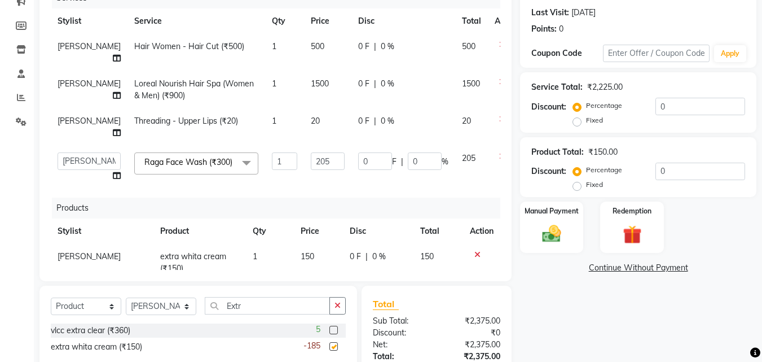
checkbox input "false"
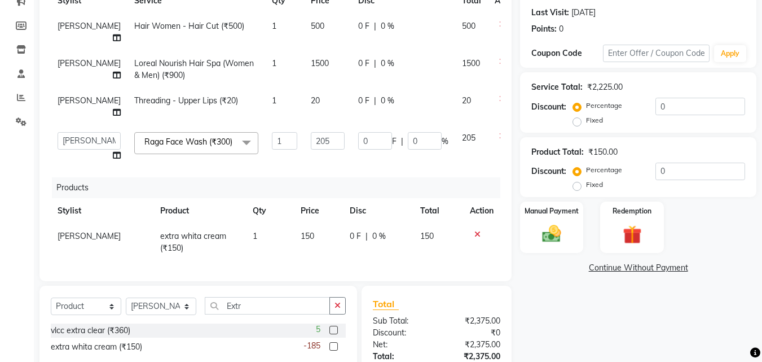
scroll to position [34, 0]
click at [337, 307] on icon "button" at bounding box center [337, 305] width 6 height 8
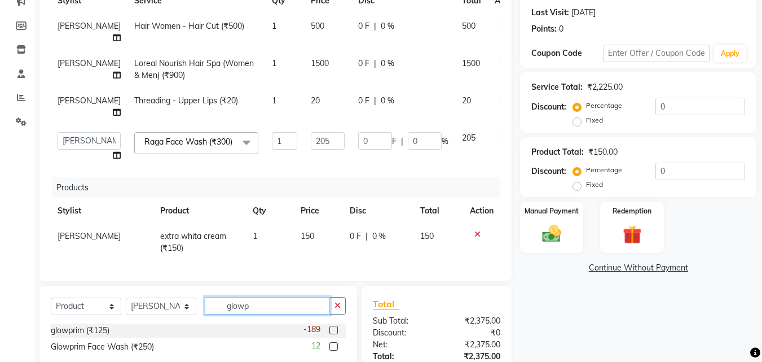
type input "glowp"
click at [334, 329] on label at bounding box center [333, 329] width 8 height 8
click at [334, 329] on input "checkbox" at bounding box center [332, 330] width 7 height 7
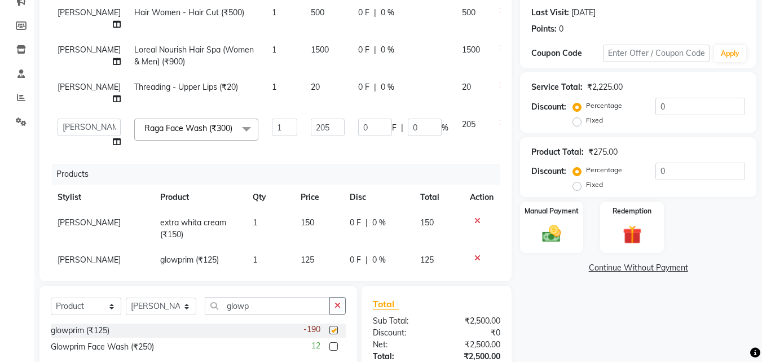
checkbox input "false"
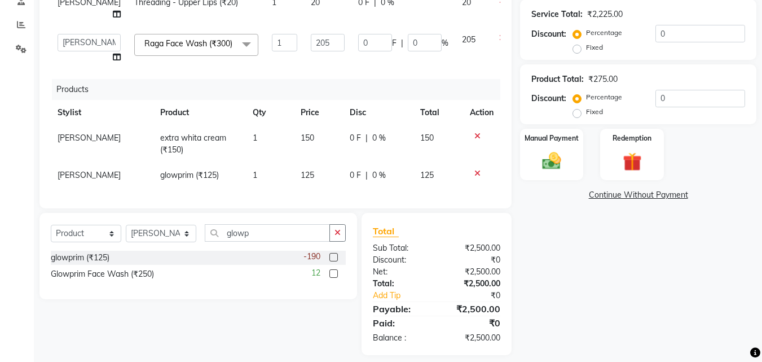
scroll to position [235, 0]
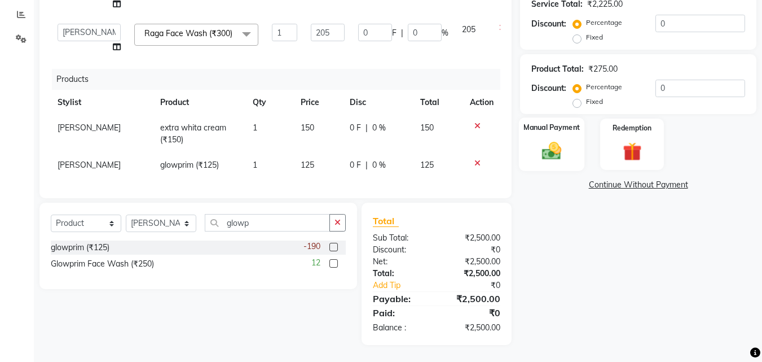
click at [555, 142] on img at bounding box center [552, 151] width 32 height 23
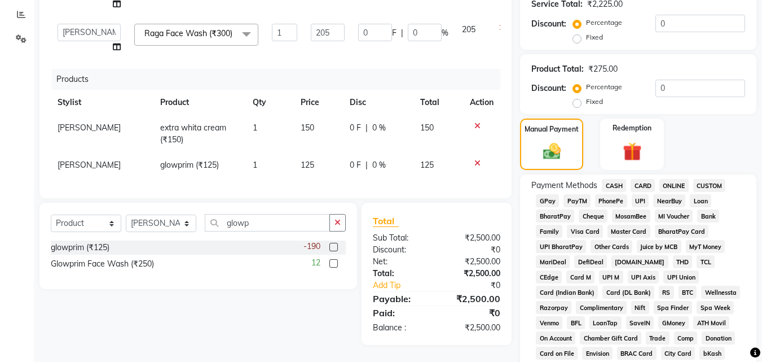
click at [671, 184] on span "ONLINE" at bounding box center [673, 185] width 29 height 13
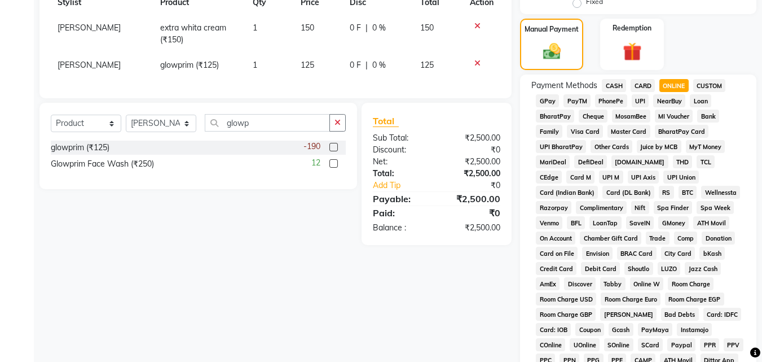
scroll to position [565, 0]
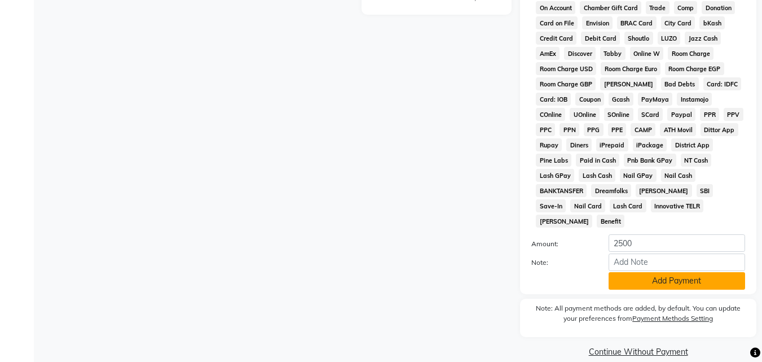
click at [663, 272] on button "Add Payment" at bounding box center [677, 280] width 136 height 17
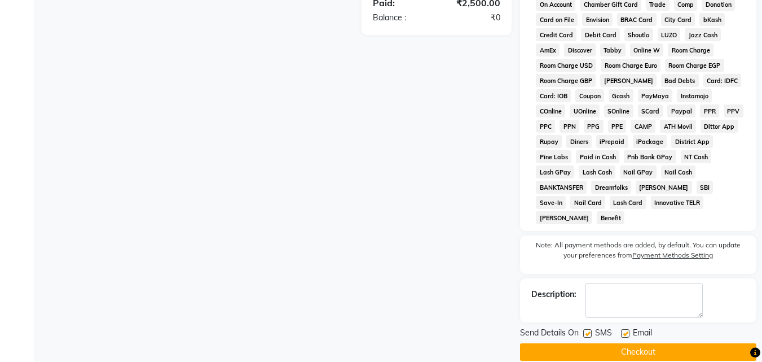
scroll to position [569, 0]
click at [685, 342] on button "Checkout" at bounding box center [638, 350] width 236 height 17
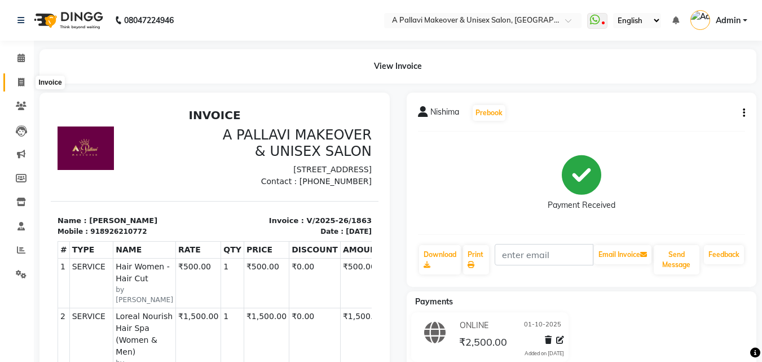
click at [20, 83] on icon at bounding box center [21, 82] width 6 height 8
select select "service"
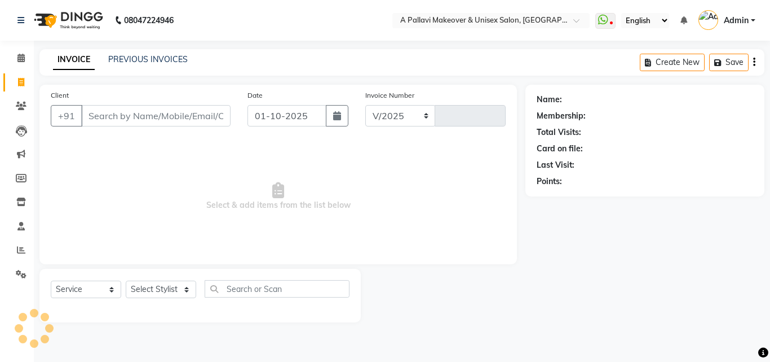
select select "3573"
type input "1864"
click at [130, 61] on link "PREVIOUS INVOICES" at bounding box center [148, 59] width 80 height 10
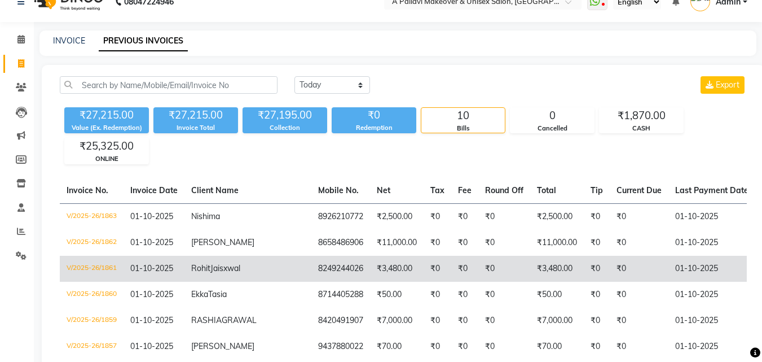
scroll to position [10, 0]
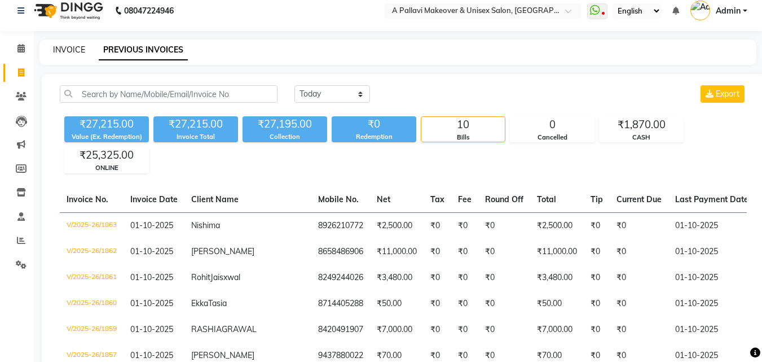
click at [74, 47] on link "INVOICE" at bounding box center [69, 50] width 32 height 10
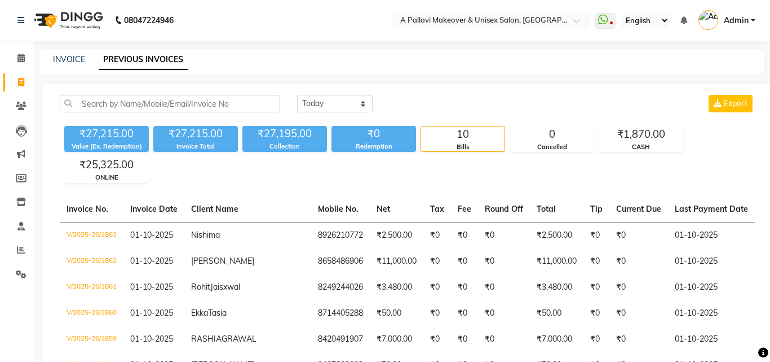
select select "3573"
select select "service"
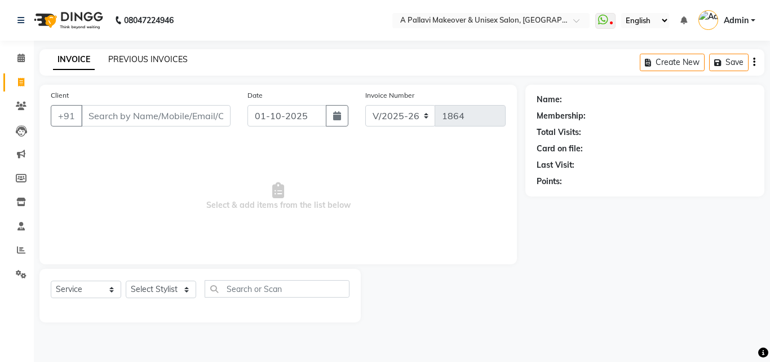
click at [158, 63] on link "PREVIOUS INVOICES" at bounding box center [148, 59] width 80 height 10
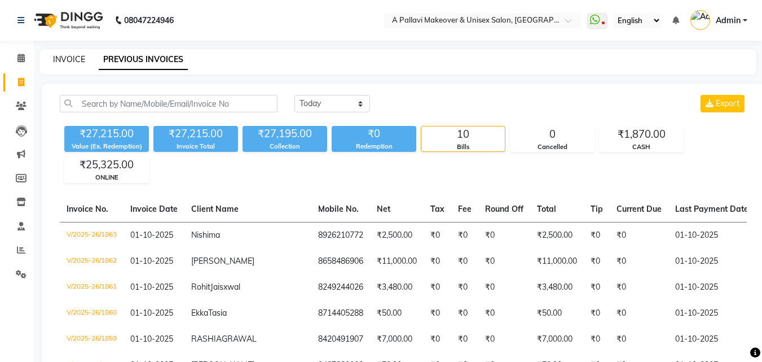
click at [61, 60] on link "INVOICE" at bounding box center [69, 59] width 32 height 10
select select "service"
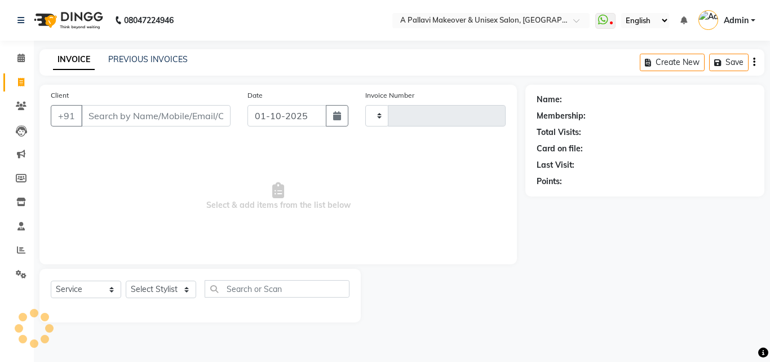
type input "1864"
select select "3573"
click at [24, 252] on icon at bounding box center [21, 249] width 8 height 8
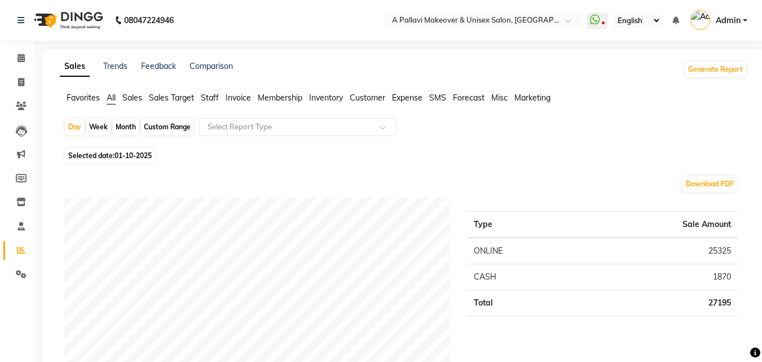
click at [208, 101] on span "Staff" at bounding box center [210, 97] width 18 height 10
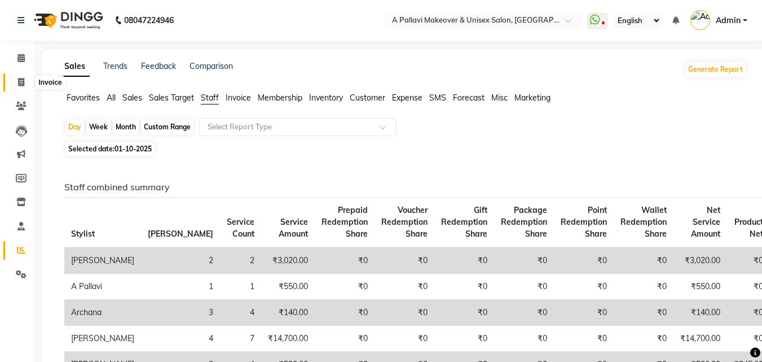
click at [25, 81] on span at bounding box center [21, 82] width 20 height 13
select select "service"
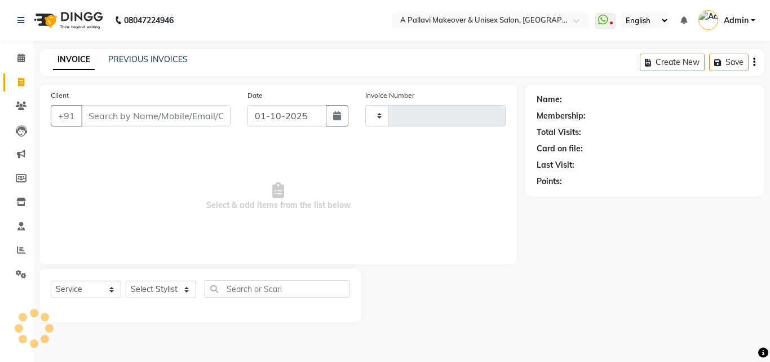
type input "1864"
select select "3573"
click at [131, 63] on link "PREVIOUS INVOICES" at bounding box center [148, 59] width 80 height 10
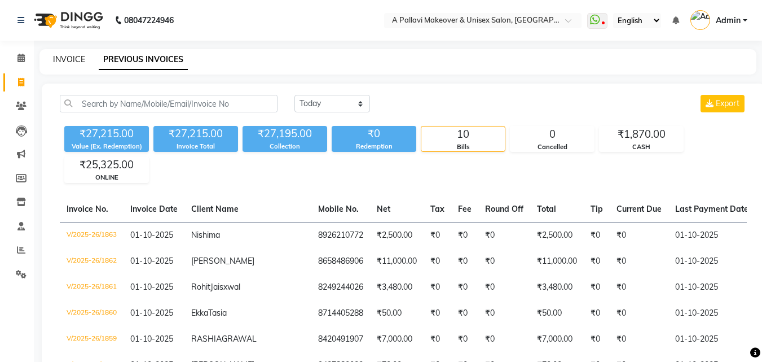
click at [63, 58] on link "INVOICE" at bounding box center [69, 59] width 32 height 10
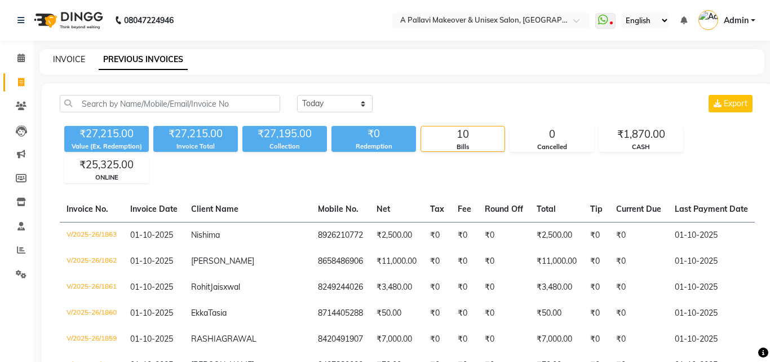
select select "3573"
select select "service"
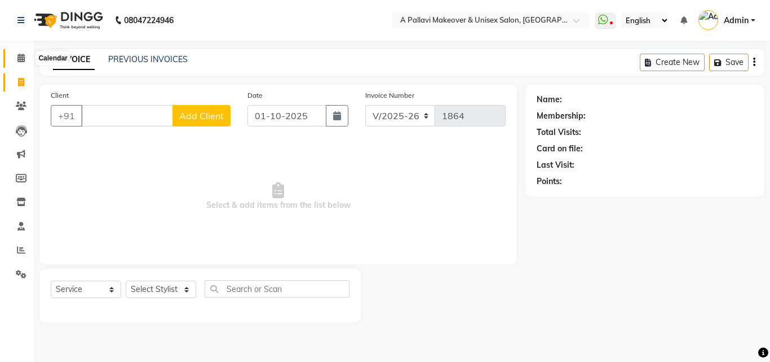
click at [28, 58] on span at bounding box center [21, 58] width 20 height 13
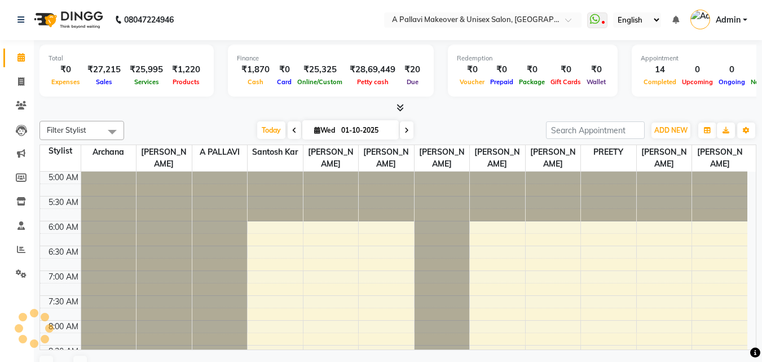
scroll to position [616, 0]
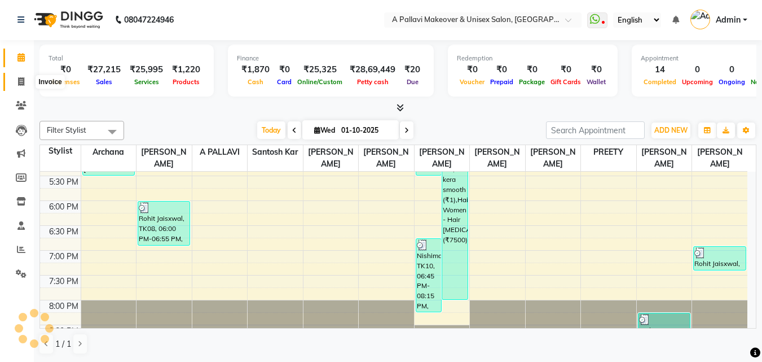
click at [23, 77] on icon at bounding box center [21, 81] width 6 height 8
select select "service"
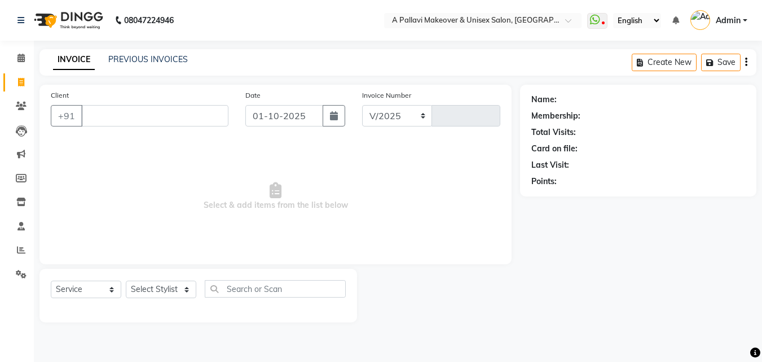
select select "3573"
type input "1864"
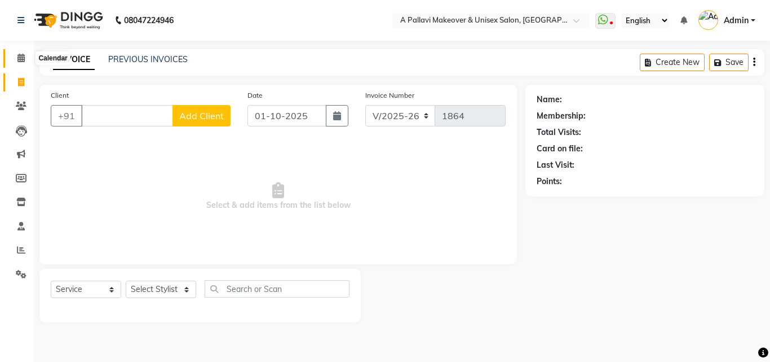
click at [22, 59] on icon at bounding box center [20, 58] width 7 height 8
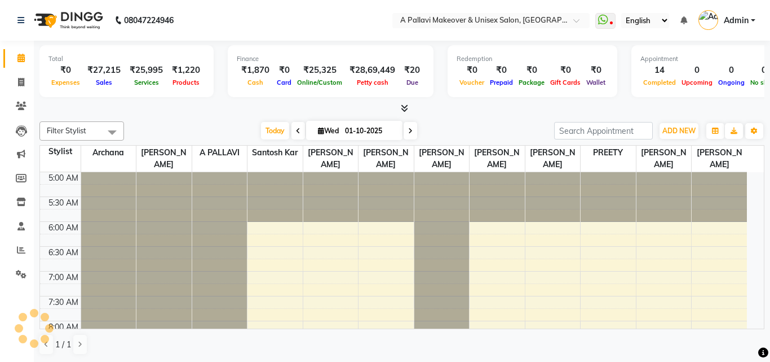
scroll to position [50, 0]
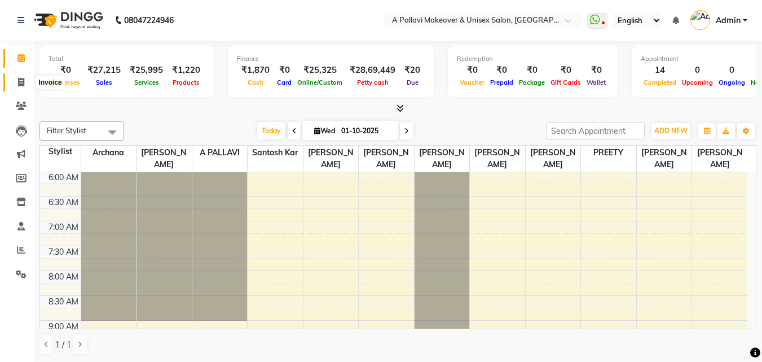
click at [22, 81] on icon at bounding box center [21, 82] width 6 height 8
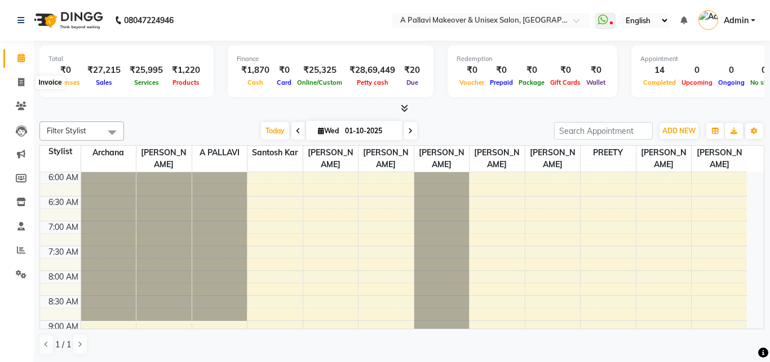
select select "3573"
select select "service"
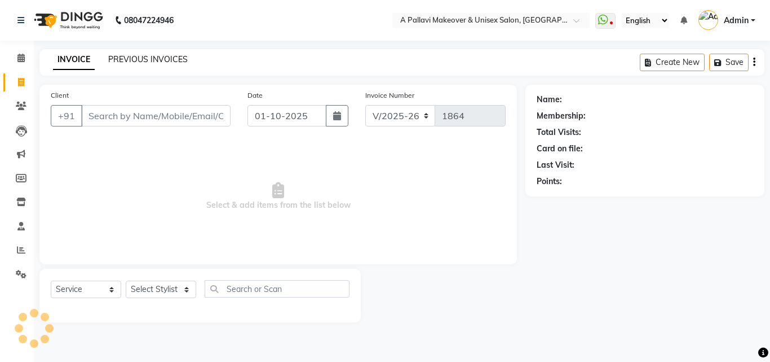
click at [157, 56] on link "PREVIOUS INVOICES" at bounding box center [148, 59] width 80 height 10
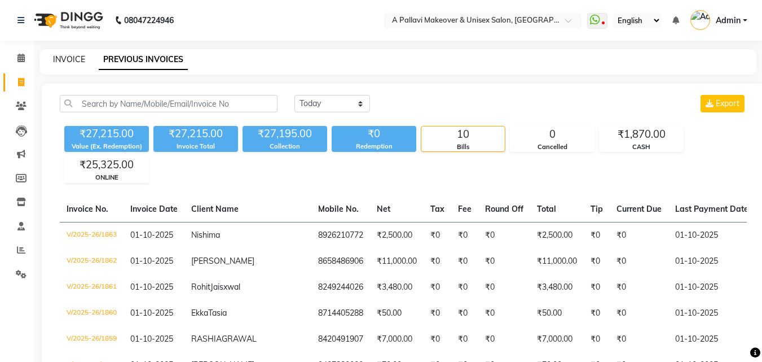
click at [59, 59] on link "INVOICE" at bounding box center [69, 59] width 32 height 10
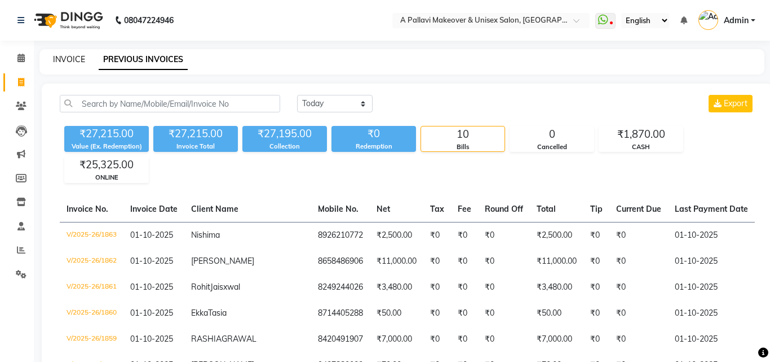
select select "3573"
select select "service"
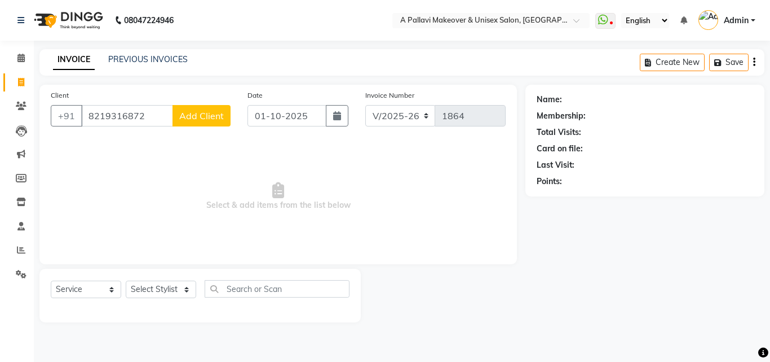
type input "8219316872"
click at [209, 116] on span "Add Client" at bounding box center [201, 115] width 45 height 11
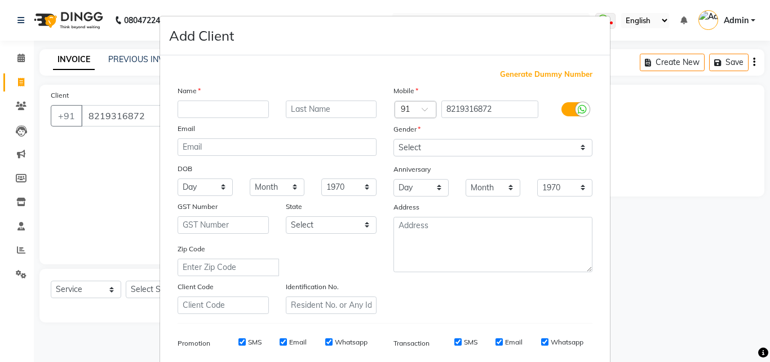
type input "b"
type input "Bimbadra"
click at [455, 146] on select "Select [DEMOGRAPHIC_DATA] [DEMOGRAPHIC_DATA] Other Prefer Not To Say" at bounding box center [493, 147] width 199 height 17
select select "[DEMOGRAPHIC_DATA]"
click at [394, 139] on select "Select [DEMOGRAPHIC_DATA] [DEMOGRAPHIC_DATA] Other Prefer Not To Say" at bounding box center [493, 147] width 199 height 17
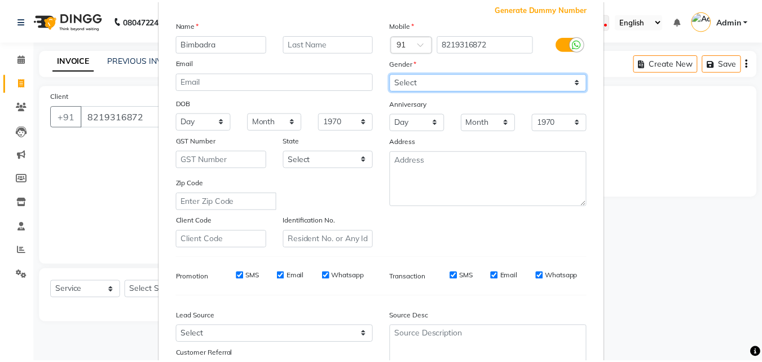
scroll to position [159, 0]
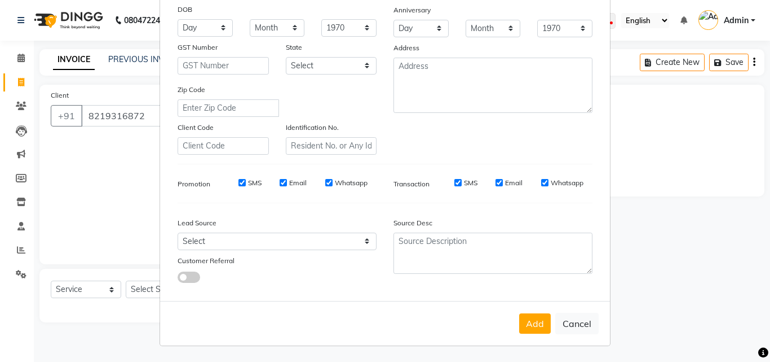
click at [526, 329] on button "Add" at bounding box center [535, 323] width 32 height 20
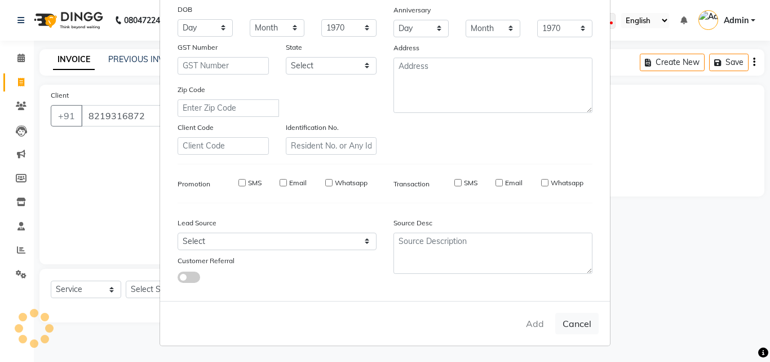
select select
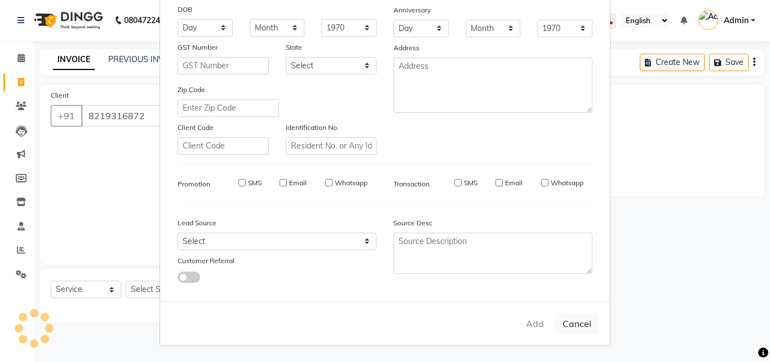
select select
checkbox input "false"
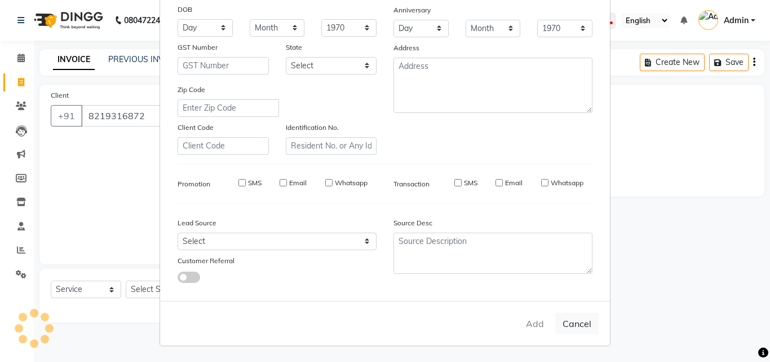
checkbox input "false"
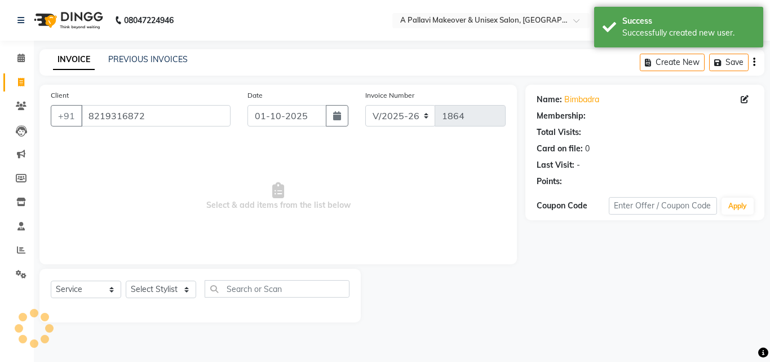
select select "1: Object"
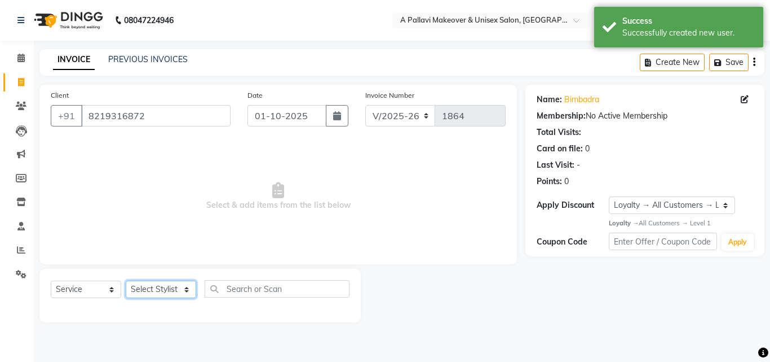
click at [161, 287] on select "Select Stylist [PERSON_NAME] A PALLAVI Archana [PERSON_NAME] [PERSON_NAME] [PER…" at bounding box center [161, 288] width 70 height 17
select select "54224"
click at [126, 280] on select "Select Stylist [PERSON_NAME] A PALLAVI Archana [PERSON_NAME] [PERSON_NAME] [PER…" at bounding box center [161, 288] width 70 height 17
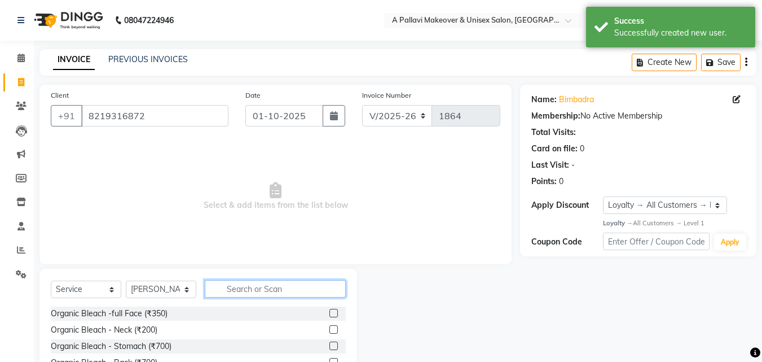
click at [252, 284] on input "text" at bounding box center [275, 288] width 141 height 17
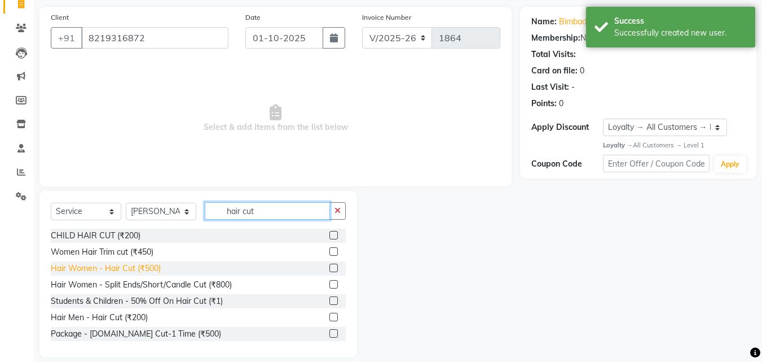
scroll to position [90, 0]
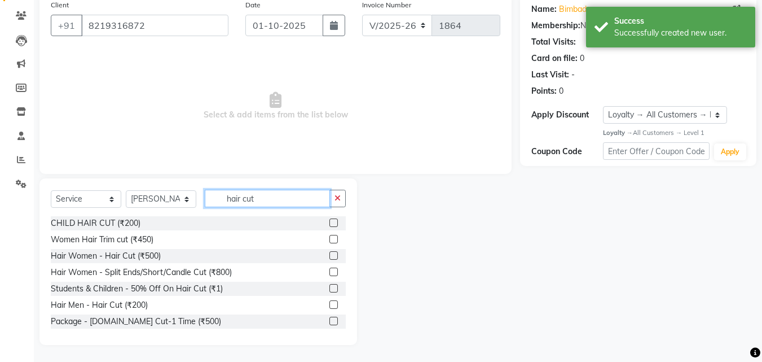
type input "hair cut"
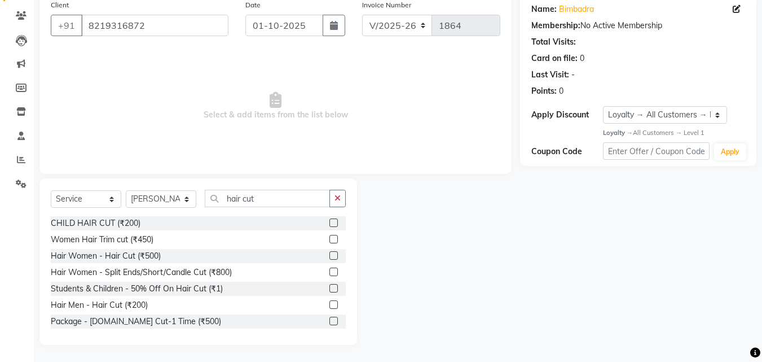
click at [329, 306] on label at bounding box center [333, 304] width 8 height 8
click at [329, 306] on input "checkbox" at bounding box center [332, 304] width 7 height 7
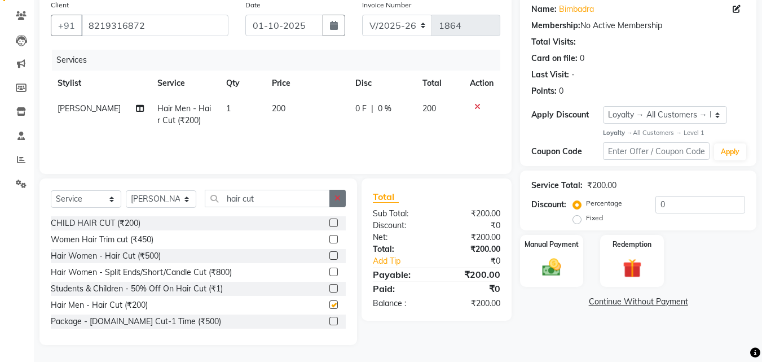
checkbox input "false"
click at [343, 197] on button "button" at bounding box center [337, 198] width 16 height 17
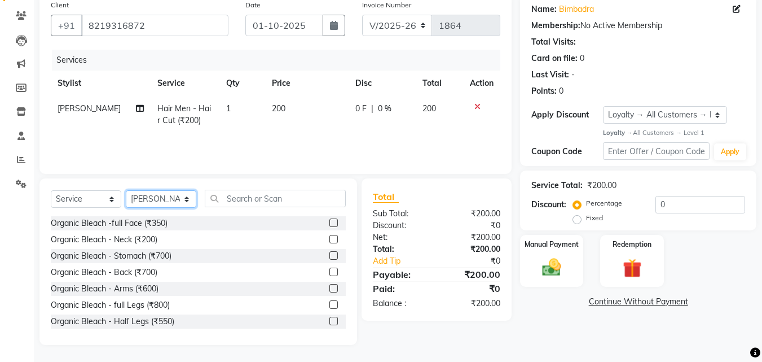
click at [172, 199] on select "Select Stylist [PERSON_NAME] A PALLAVI Archana [PERSON_NAME] [PERSON_NAME] [PER…" at bounding box center [161, 198] width 70 height 17
select select "19459"
click at [126, 190] on select "Select Stylist [PERSON_NAME] A PALLAVI Archana [PERSON_NAME] [PERSON_NAME] [PER…" at bounding box center [161, 198] width 70 height 17
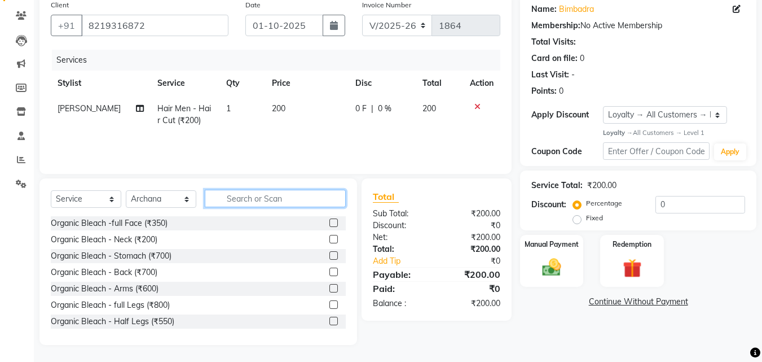
click at [239, 200] on input "text" at bounding box center [275, 198] width 141 height 17
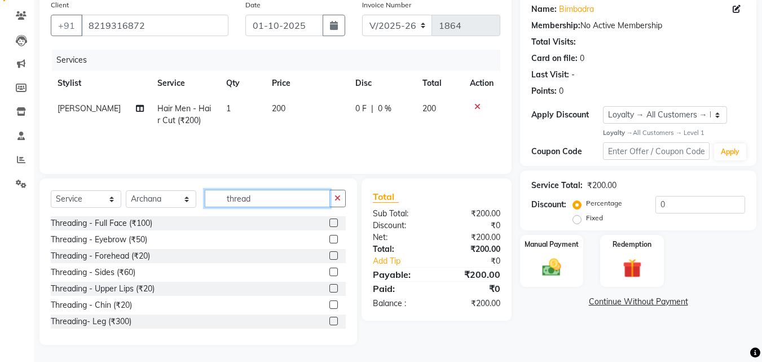
type input "thread"
click at [329, 239] on label at bounding box center [333, 239] width 8 height 8
click at [329, 239] on input "checkbox" at bounding box center [332, 239] width 7 height 7
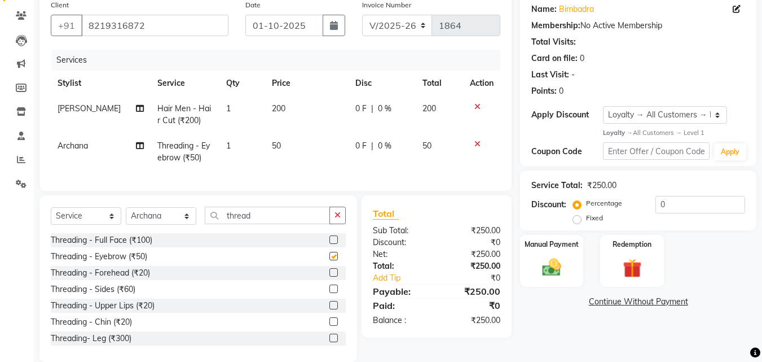
checkbox input "false"
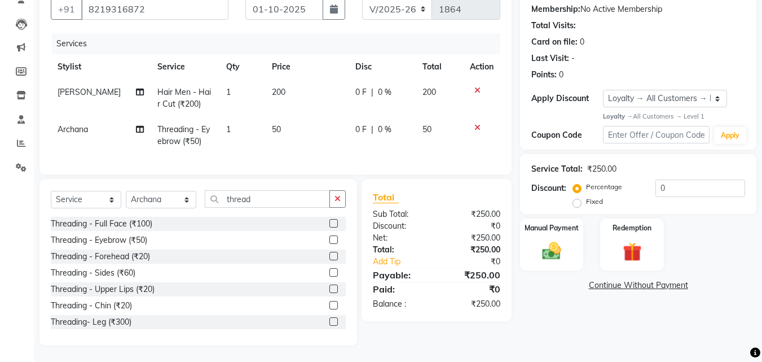
scroll to position [116, 0]
click at [329, 256] on label at bounding box center [333, 255] width 8 height 8
click at [329, 256] on input "checkbox" at bounding box center [332, 255] width 7 height 7
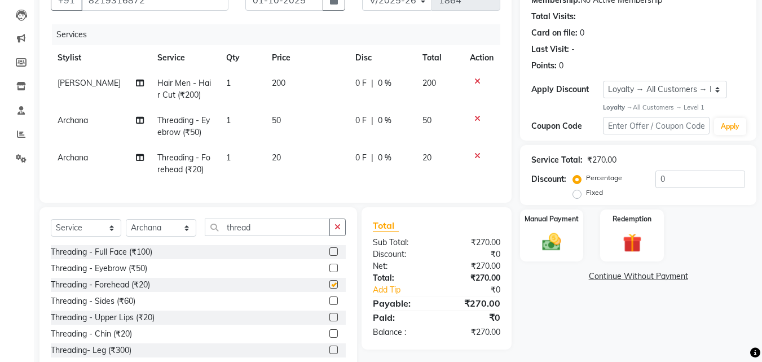
checkbox input "false"
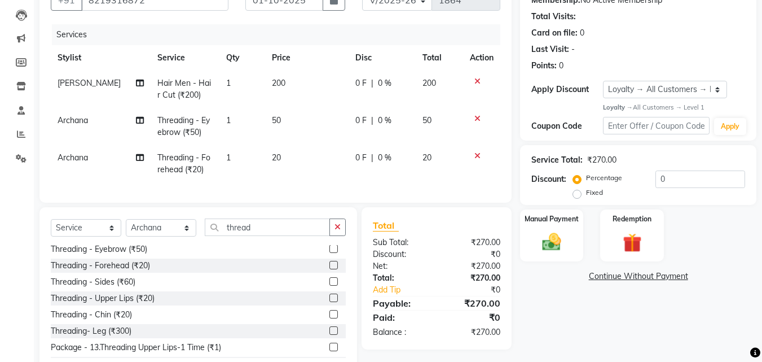
scroll to position [34, 0]
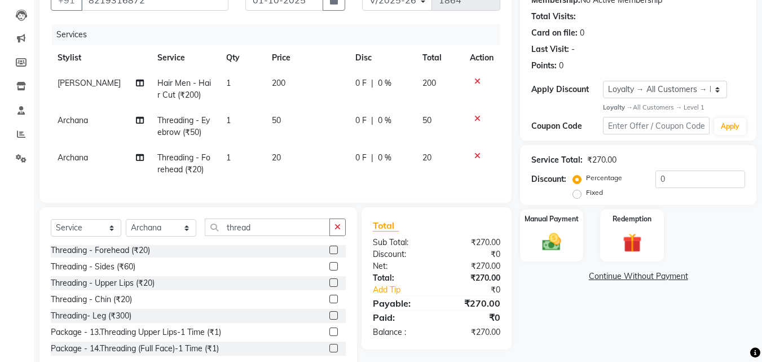
click at [329, 287] on label at bounding box center [333, 282] width 8 height 8
click at [329, 287] on input "checkbox" at bounding box center [332, 282] width 7 height 7
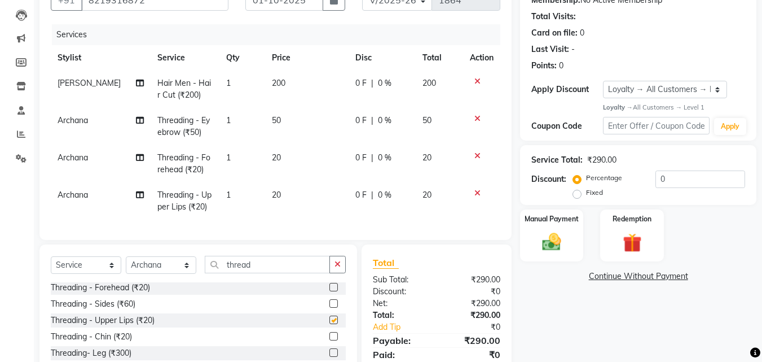
checkbox input "false"
click at [329, 340] on label at bounding box center [333, 336] width 8 height 8
click at [329, 340] on input "checkbox" at bounding box center [332, 336] width 7 height 7
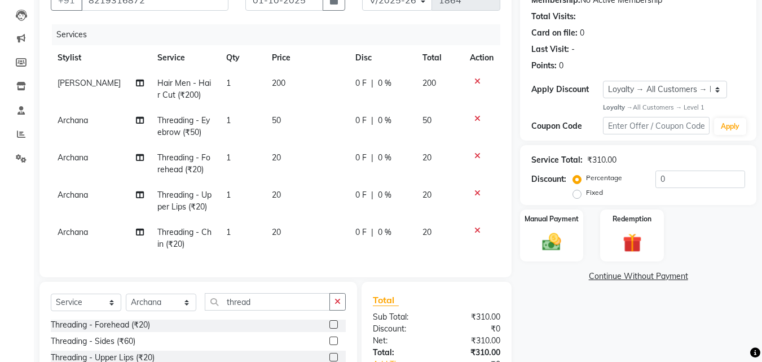
checkbox input "false"
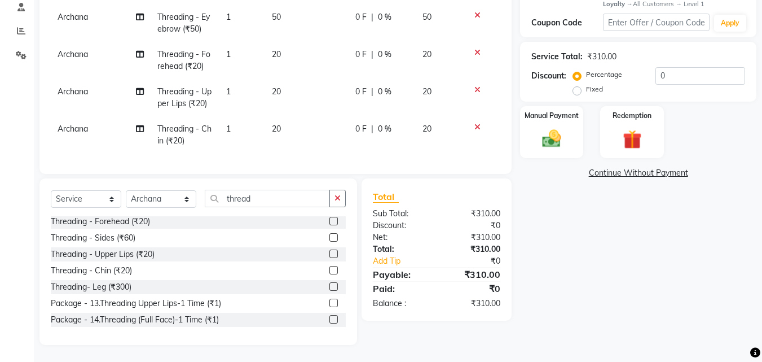
scroll to position [227, 0]
click at [479, 123] on icon at bounding box center [477, 127] width 6 height 8
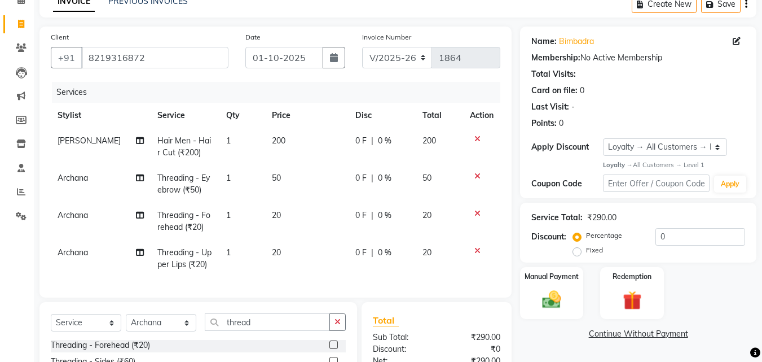
scroll to position [21, 0]
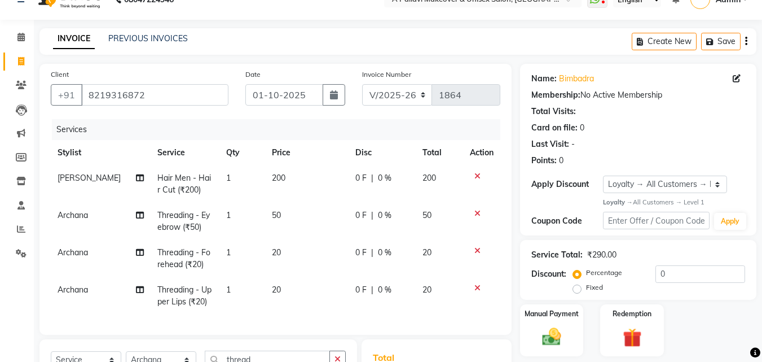
click at [478, 174] on icon at bounding box center [477, 176] width 6 height 8
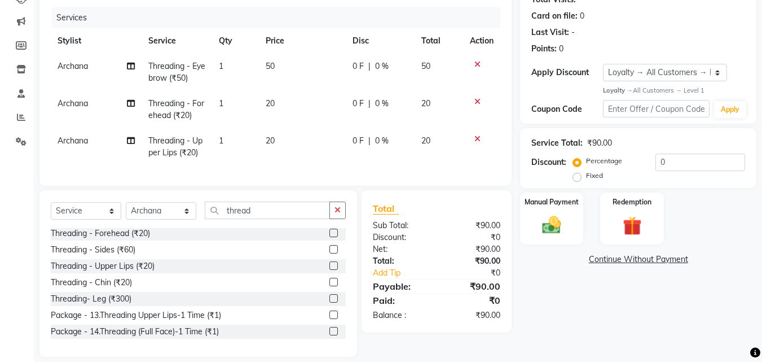
scroll to position [153, 0]
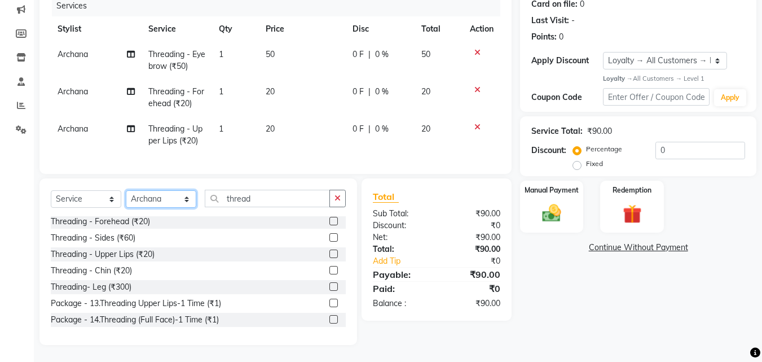
click at [169, 202] on select "Select Stylist [PERSON_NAME] A PALLAVI Archana [PERSON_NAME] [PERSON_NAME] [PER…" at bounding box center [161, 198] width 70 height 17
select select "54224"
click at [126, 190] on select "Select Stylist [PERSON_NAME] A PALLAVI Archana [PERSON_NAME] [PERSON_NAME] [PER…" at bounding box center [161, 198] width 70 height 17
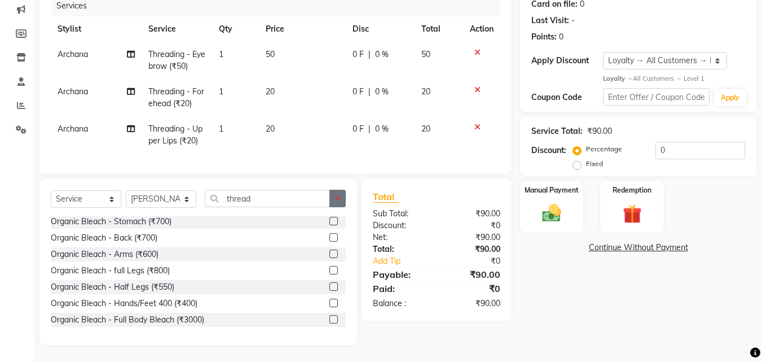
click at [338, 200] on icon "button" at bounding box center [337, 198] width 6 height 8
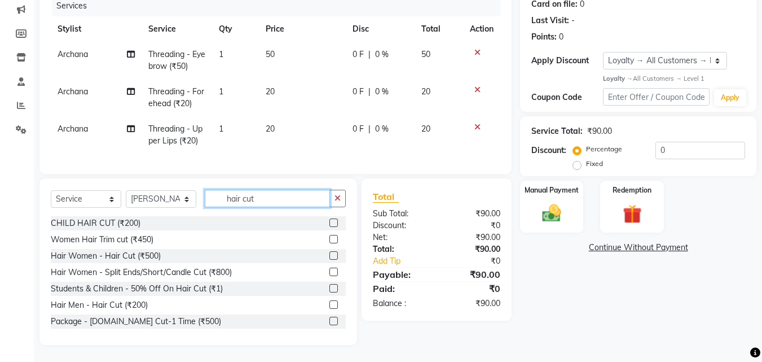
type input "hair cut"
click at [329, 253] on label at bounding box center [333, 255] width 8 height 8
click at [329, 253] on input "checkbox" at bounding box center [332, 255] width 7 height 7
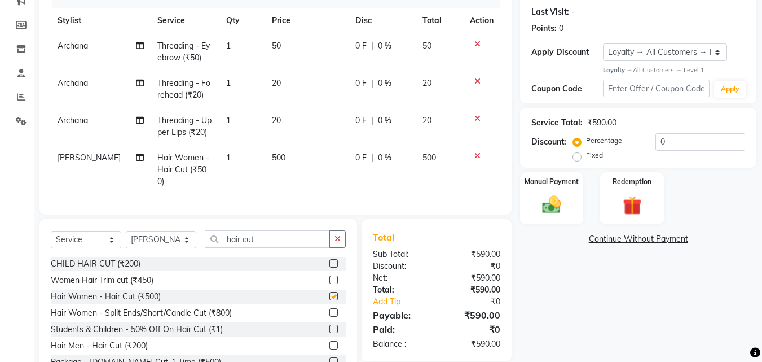
checkbox input "false"
click at [272, 155] on span "500" at bounding box center [279, 157] width 14 height 10
select select "54224"
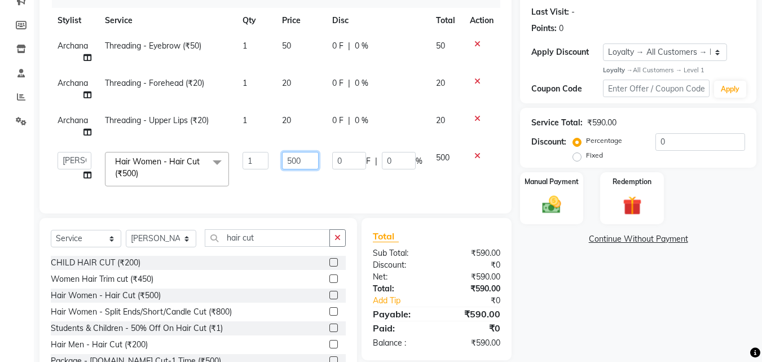
click at [294, 159] on input "500" at bounding box center [300, 160] width 37 height 17
type input "600"
click at [278, 191] on div "Services Stylist Service Qty Price Disc Total Action Archana Threading - Eyebro…" at bounding box center [276, 94] width 450 height 215
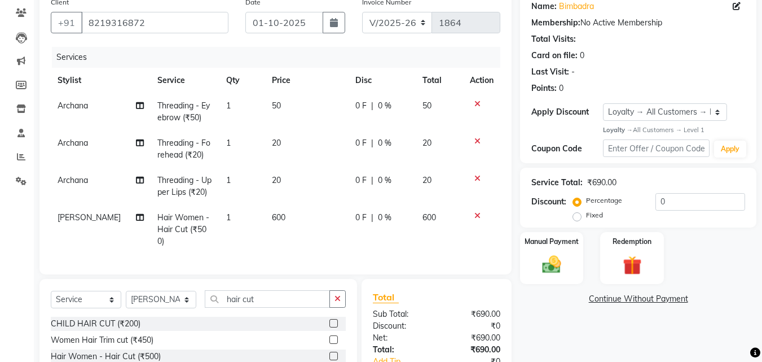
scroll to position [77, 0]
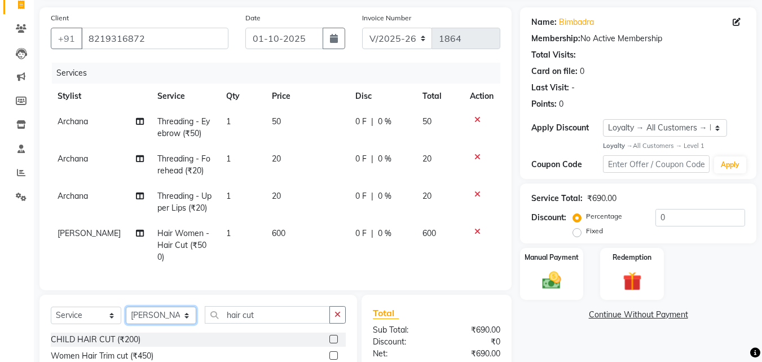
click at [185, 318] on select "Select Stylist [PERSON_NAME] A PALLAVI Archana [PERSON_NAME] [PERSON_NAME] [PER…" at bounding box center [161, 314] width 70 height 17
select select "19459"
click at [126, 306] on select "Select Stylist [PERSON_NAME] A PALLAVI Archana [PERSON_NAME] [PERSON_NAME] [PER…" at bounding box center [161, 314] width 70 height 17
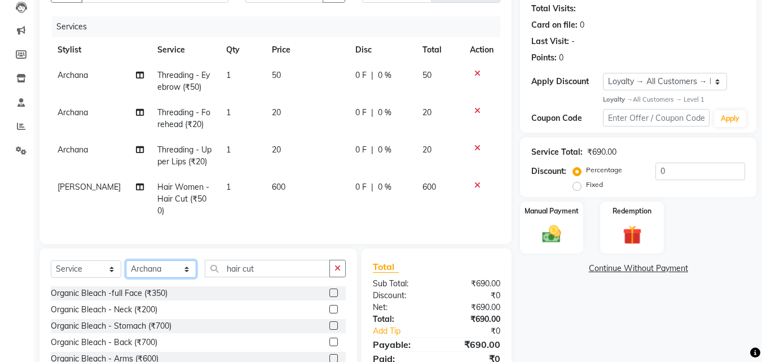
scroll to position [190, 0]
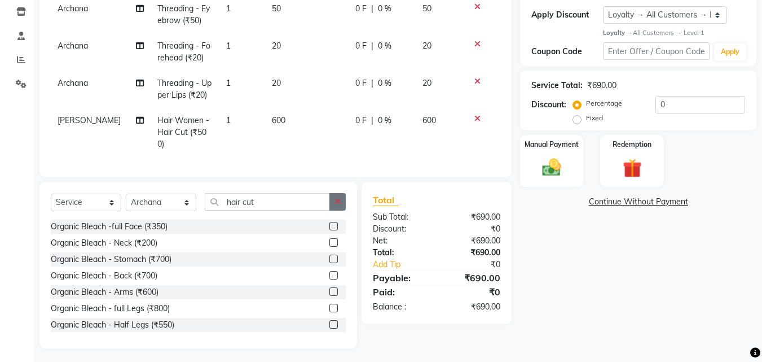
click at [342, 202] on button "button" at bounding box center [337, 201] width 16 height 17
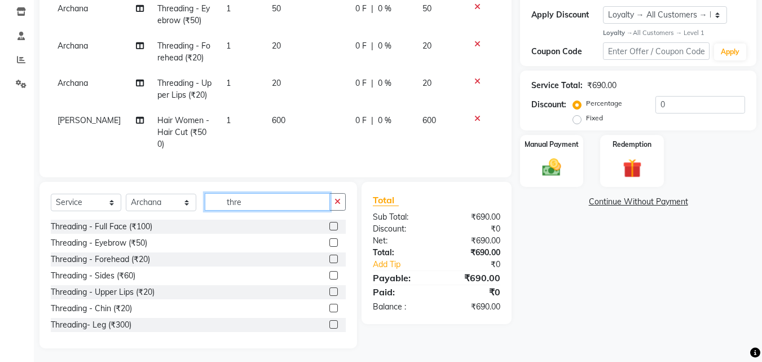
type input "thre"
click at [329, 307] on label at bounding box center [333, 307] width 8 height 8
click at [329, 307] on input "checkbox" at bounding box center [332, 308] width 7 height 7
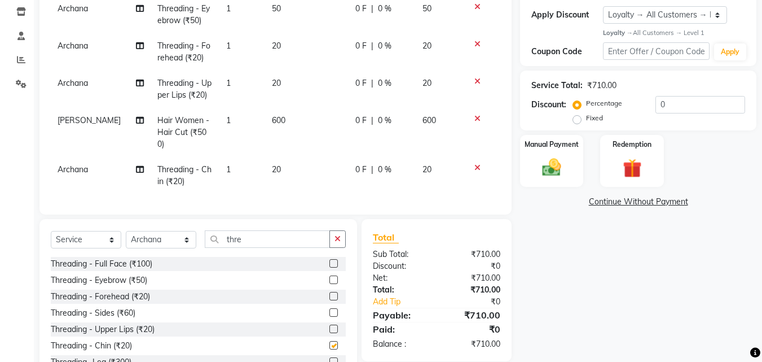
checkbox input "false"
click at [549, 162] on img at bounding box center [552, 167] width 32 height 23
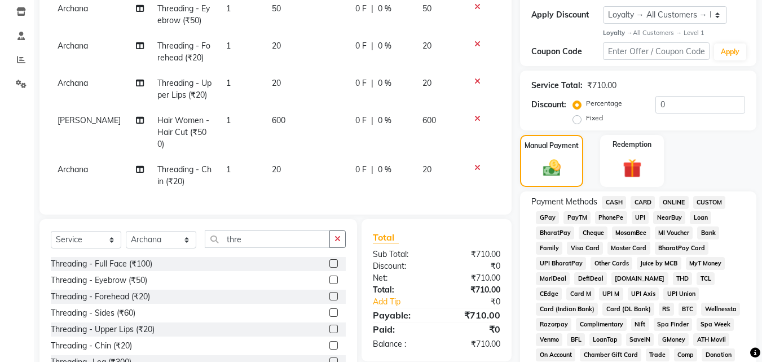
click at [614, 199] on span "CASH" at bounding box center [614, 202] width 24 height 13
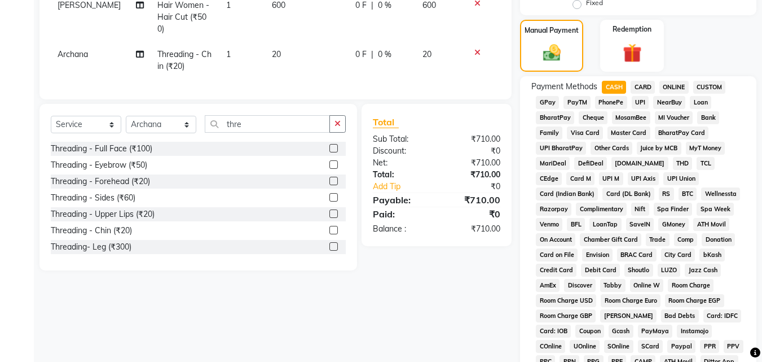
scroll to position [537, 0]
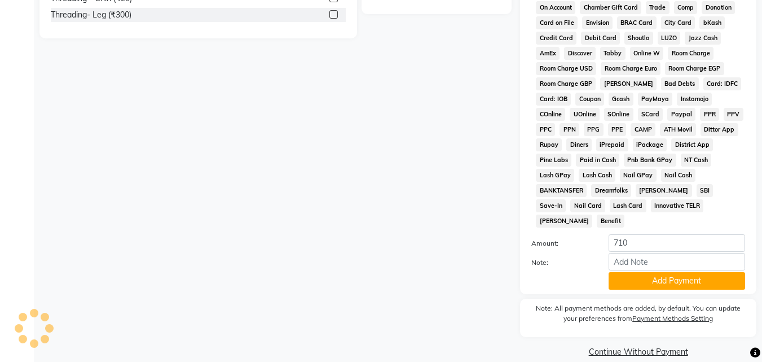
click at [621, 272] on button "Add Payment" at bounding box center [677, 280] width 136 height 17
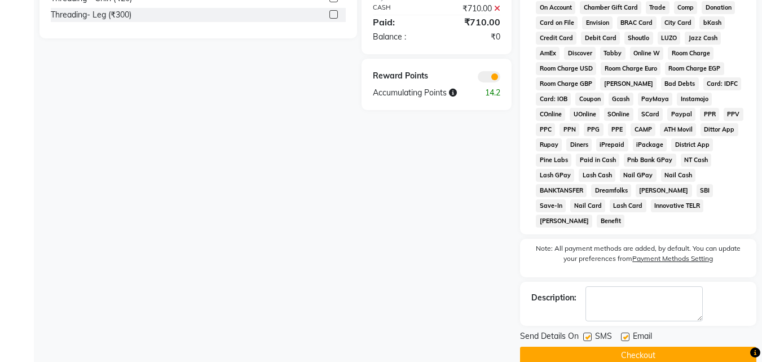
click at [598, 346] on button "Checkout" at bounding box center [638, 354] width 236 height 17
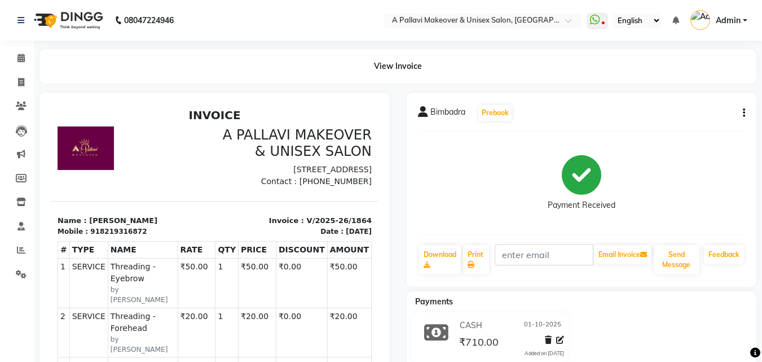
click at [403, 253] on div "Bimbadra Prebook Payment Received Download Print Email Invoice Send Message Fee…" at bounding box center [581, 323] width 367 height 462
click at [24, 78] on icon at bounding box center [21, 82] width 6 height 8
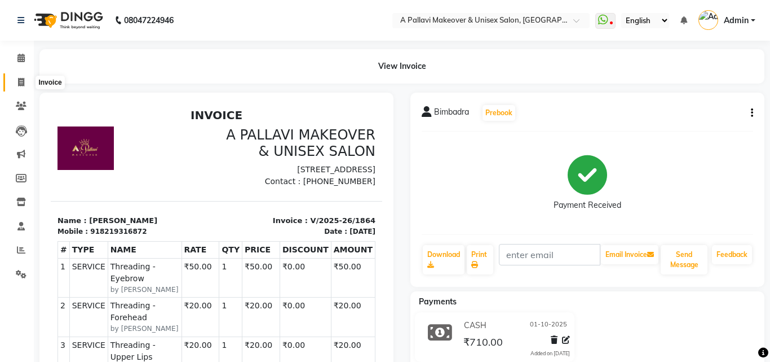
select select "service"
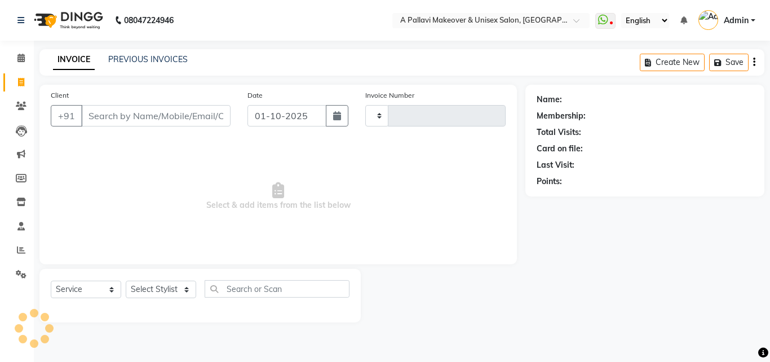
type input "1865"
select select "3573"
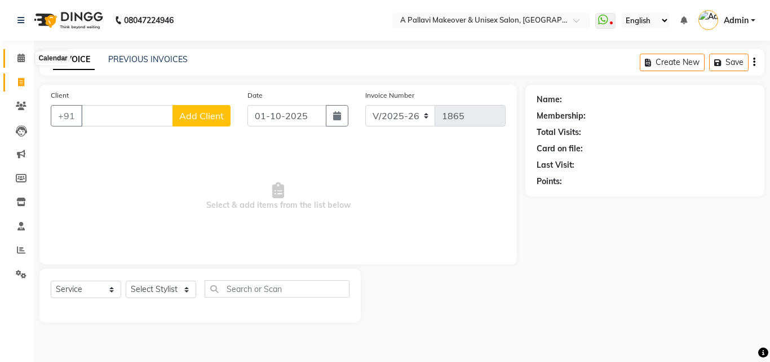
click at [23, 63] on span at bounding box center [21, 58] width 20 height 13
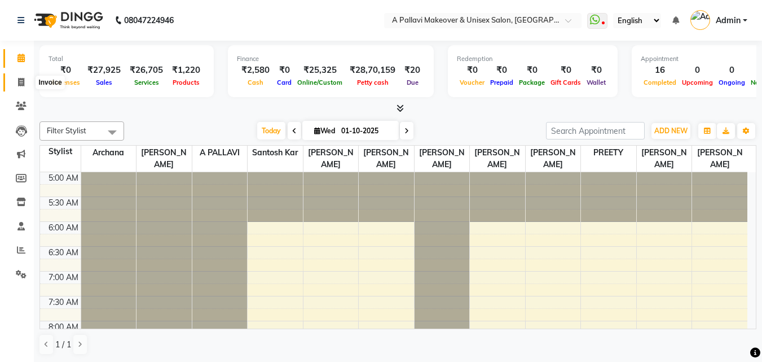
click at [27, 82] on span at bounding box center [21, 82] width 20 height 13
select select "service"
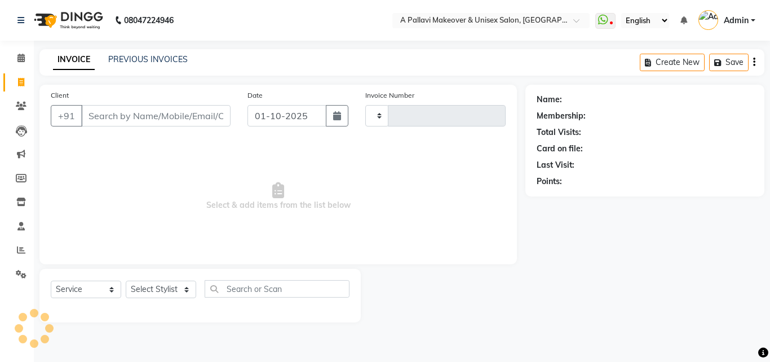
type input "1865"
select select "3573"
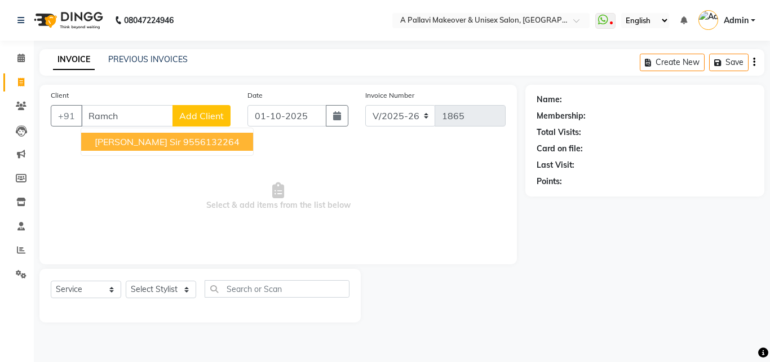
type input "Ramch"
